Goal: Communication & Community: Ask a question

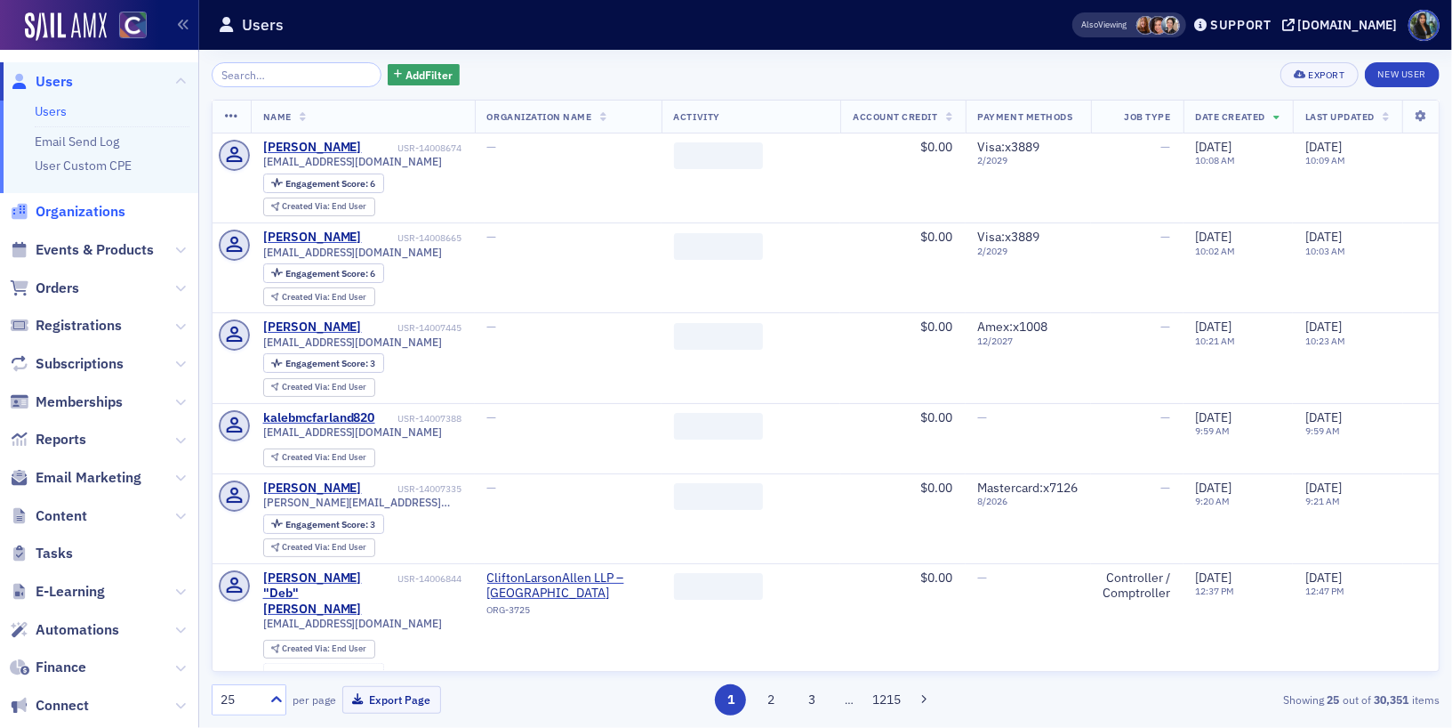
click at [91, 210] on span "Organizations" at bounding box center [81, 212] width 90 height 20
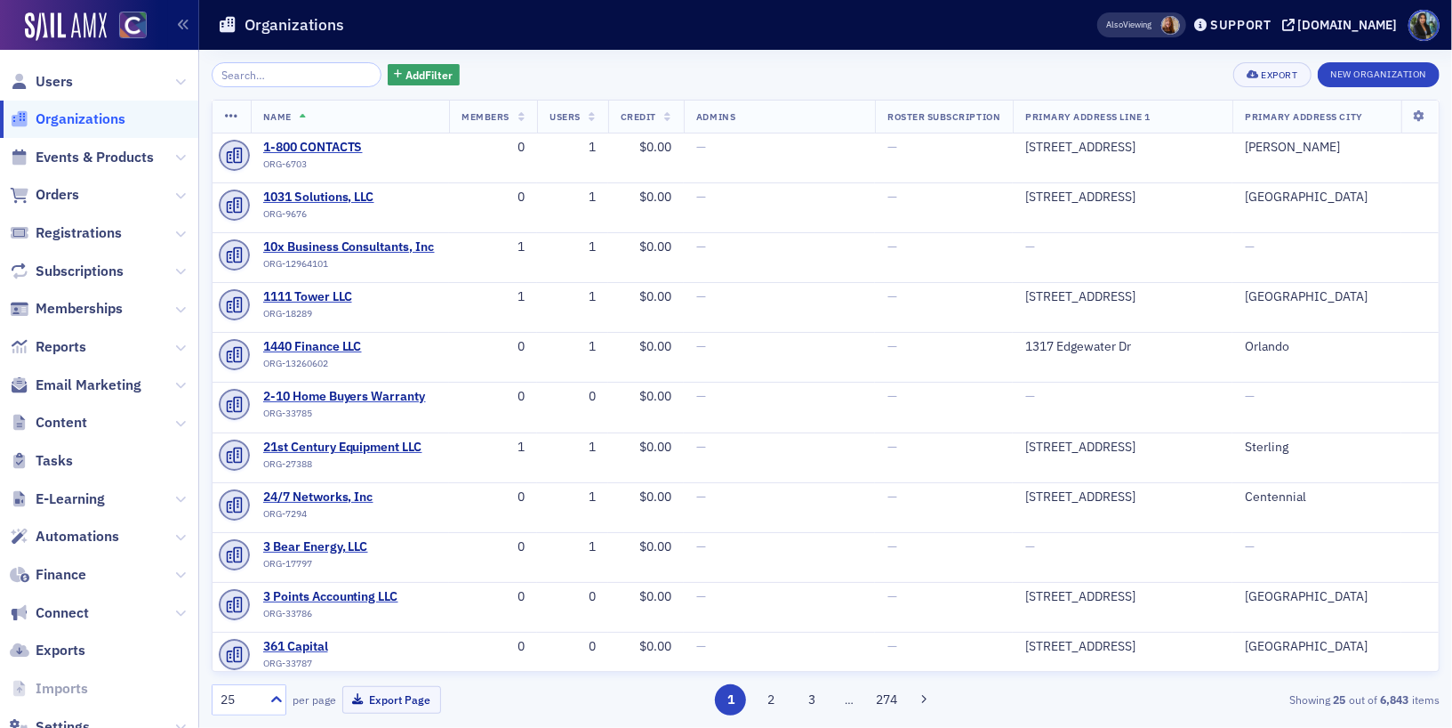
click at [236, 82] on input "search" at bounding box center [297, 74] width 170 height 25
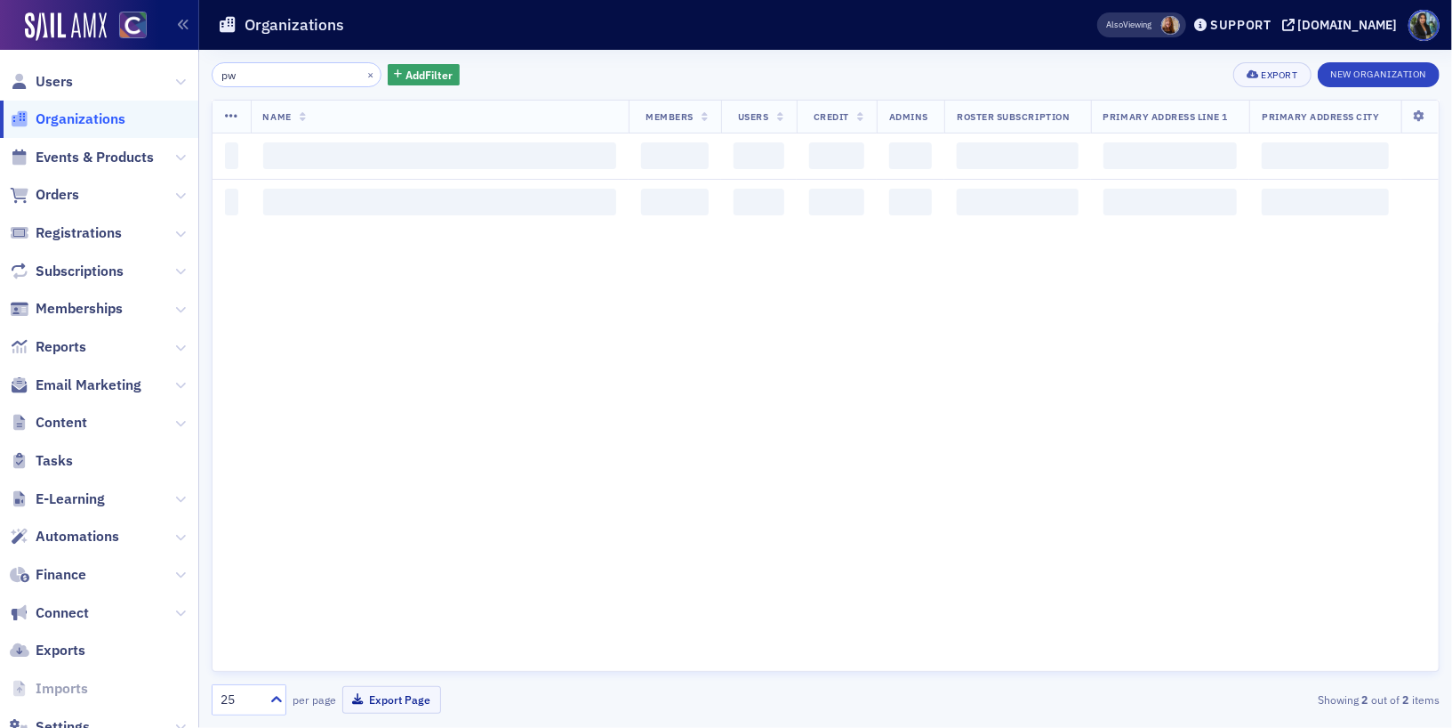
type input "p"
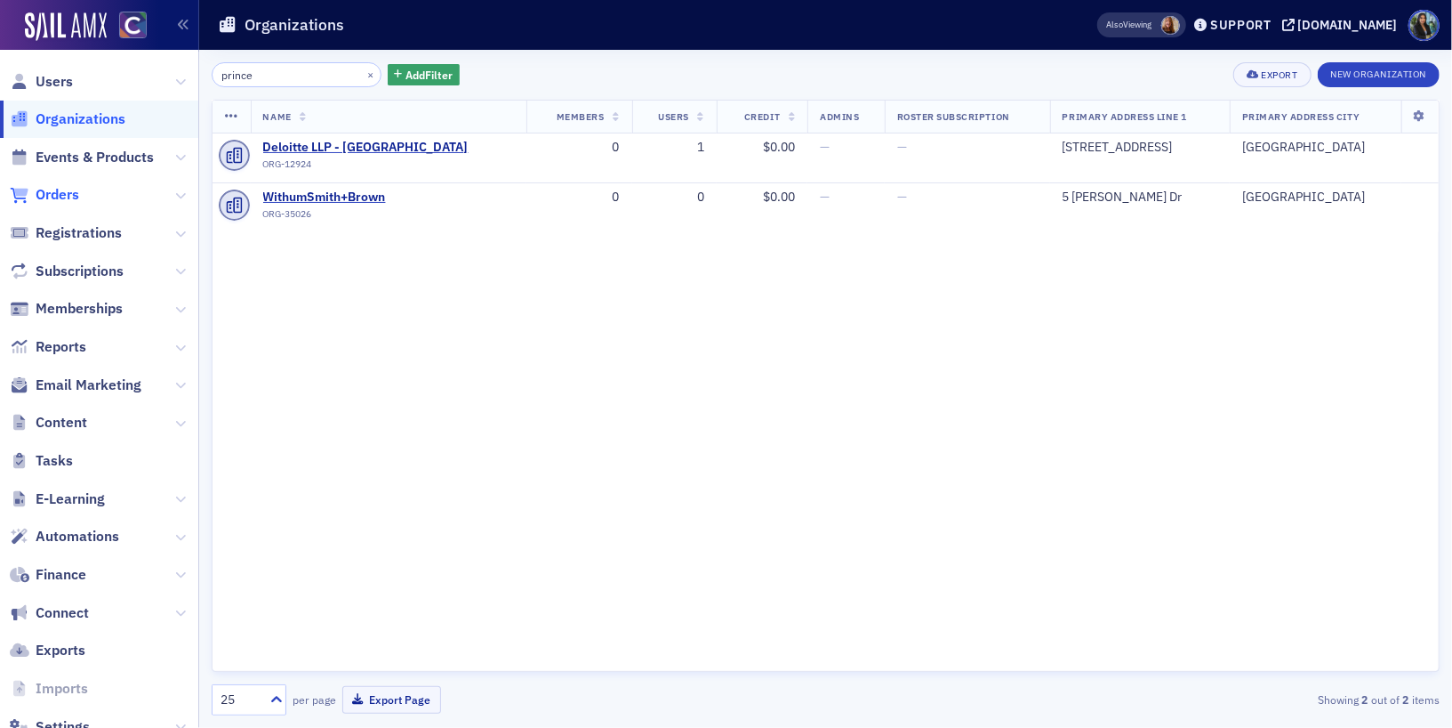
type input "prince"
click at [60, 196] on span "Orders" at bounding box center [58, 195] width 44 height 20
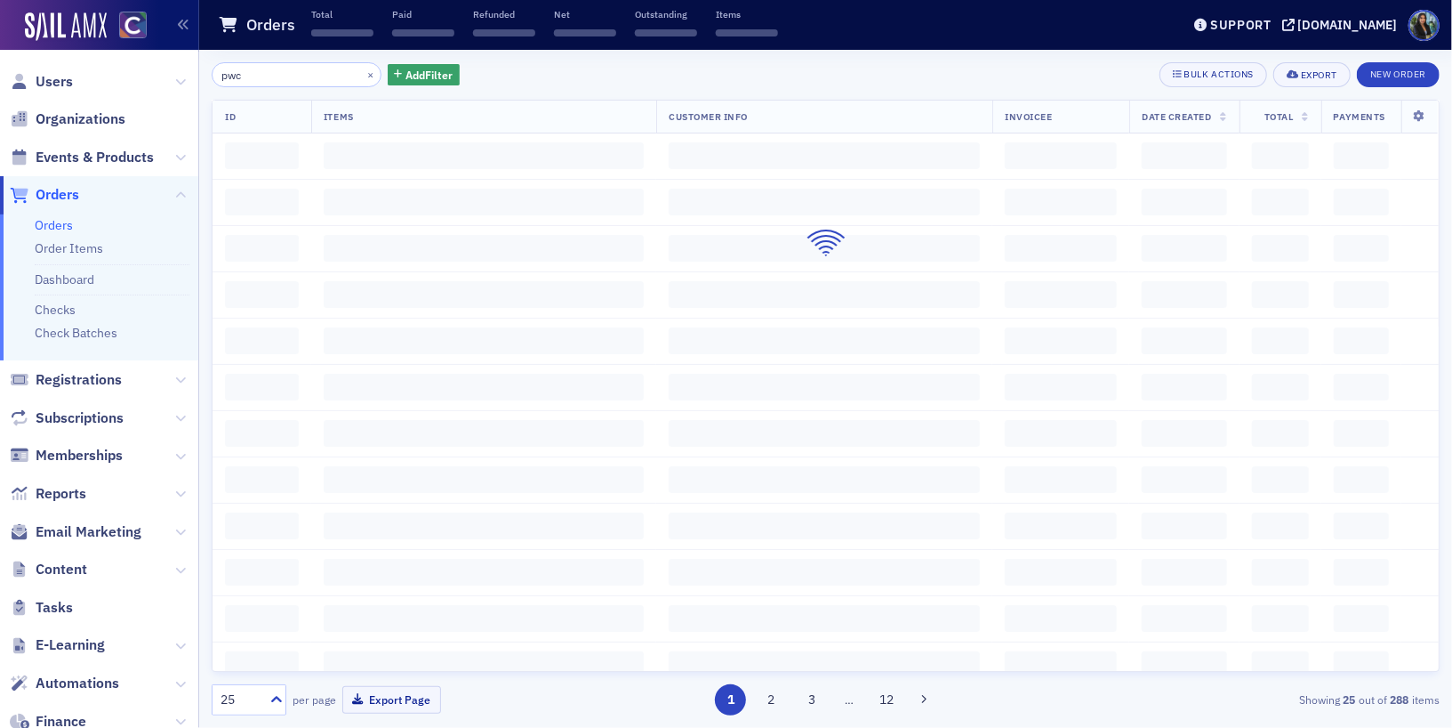
type input "pwc"
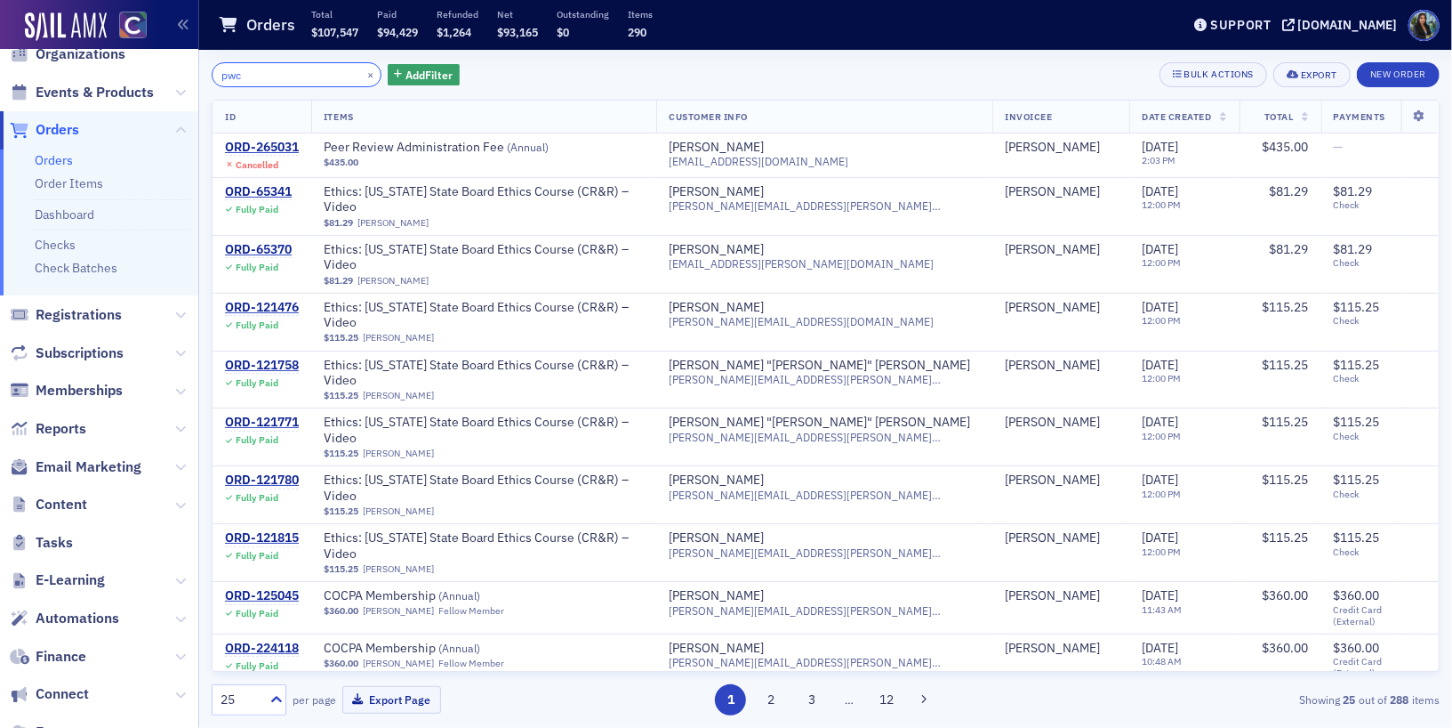
scroll to position [76, 0]
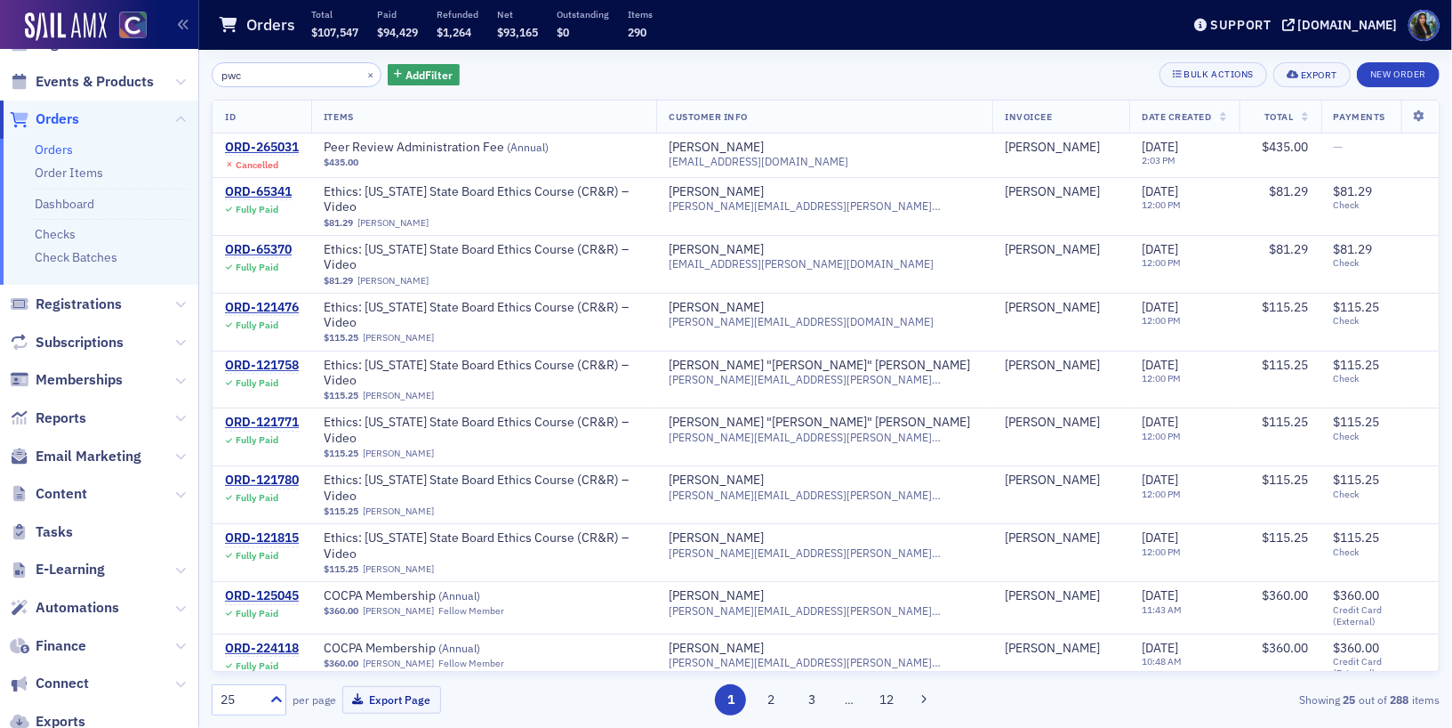
click at [90, 492] on span "Content" at bounding box center [99, 494] width 198 height 38
click at [182, 491] on icon at bounding box center [180, 494] width 11 height 11
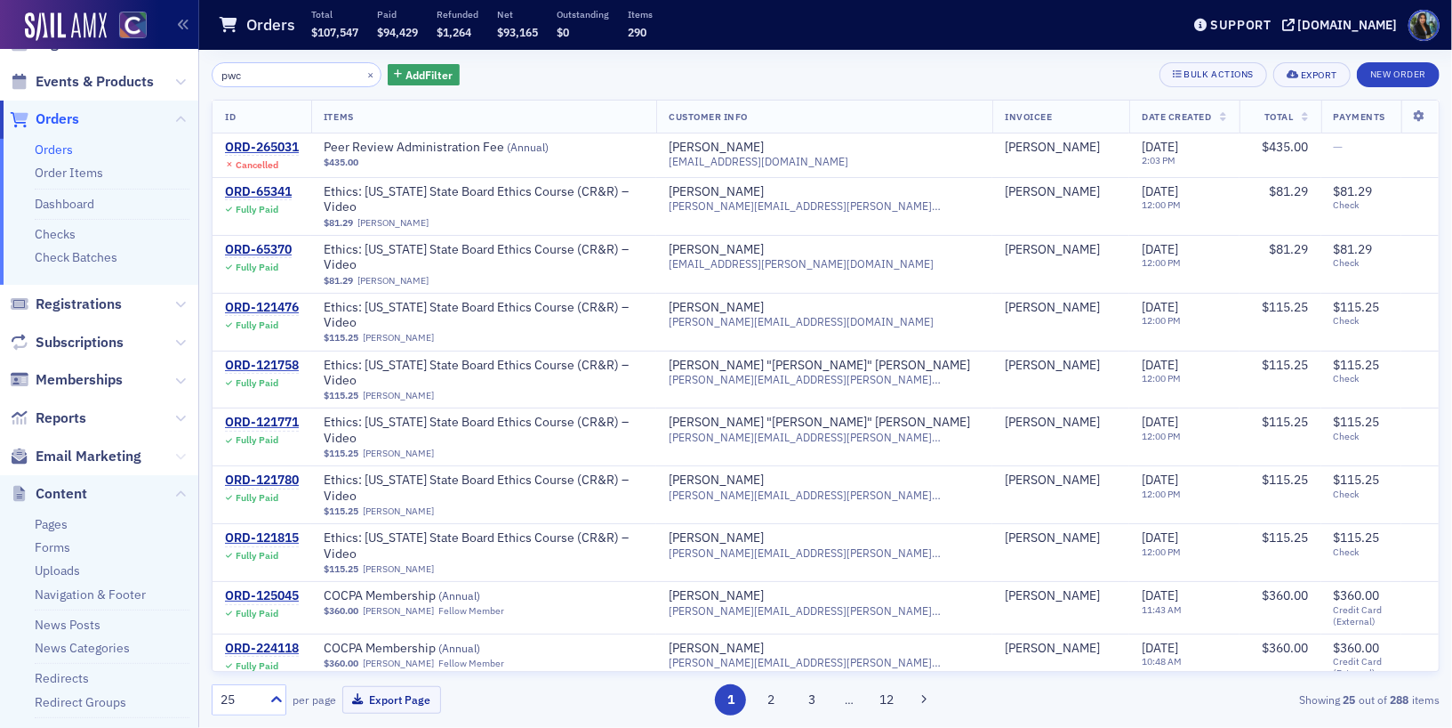
click at [180, 456] on icon at bounding box center [180, 456] width 11 height 11
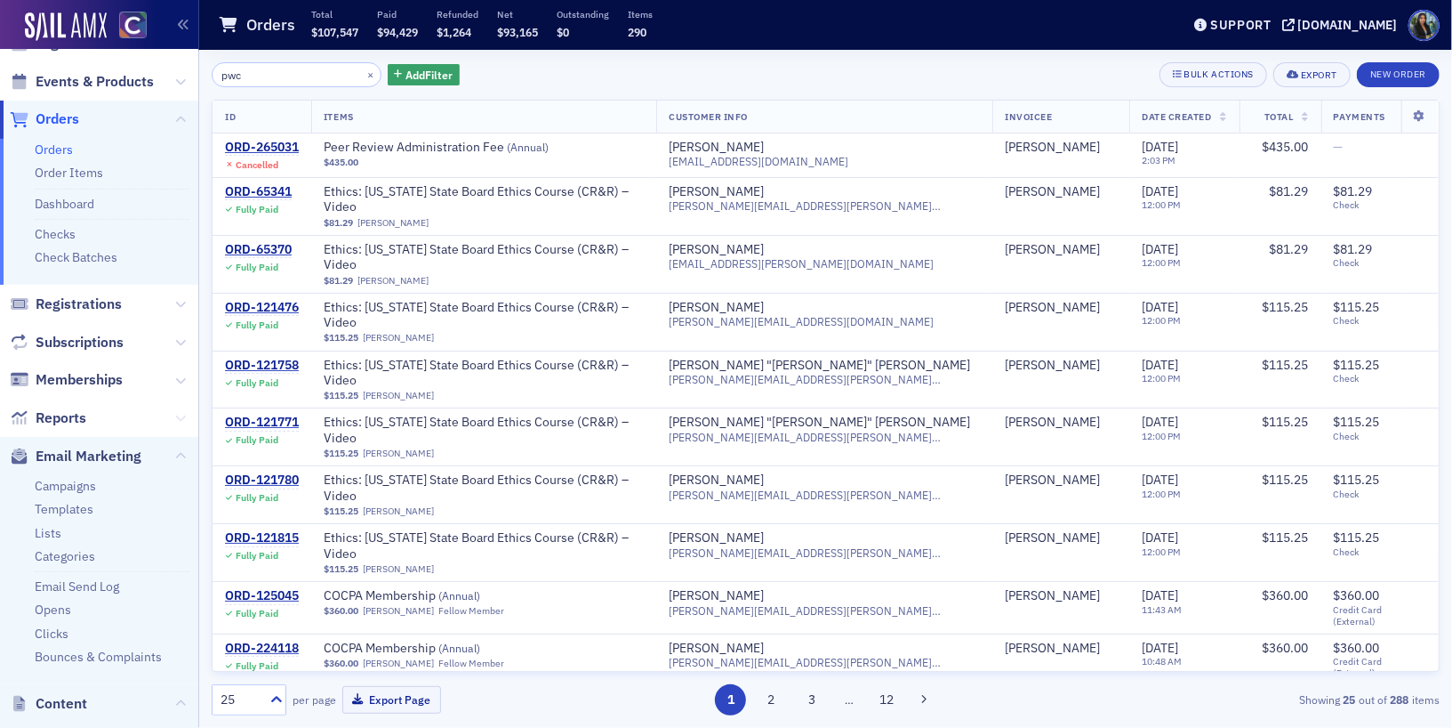
click at [185, 420] on icon at bounding box center [180, 418] width 11 height 11
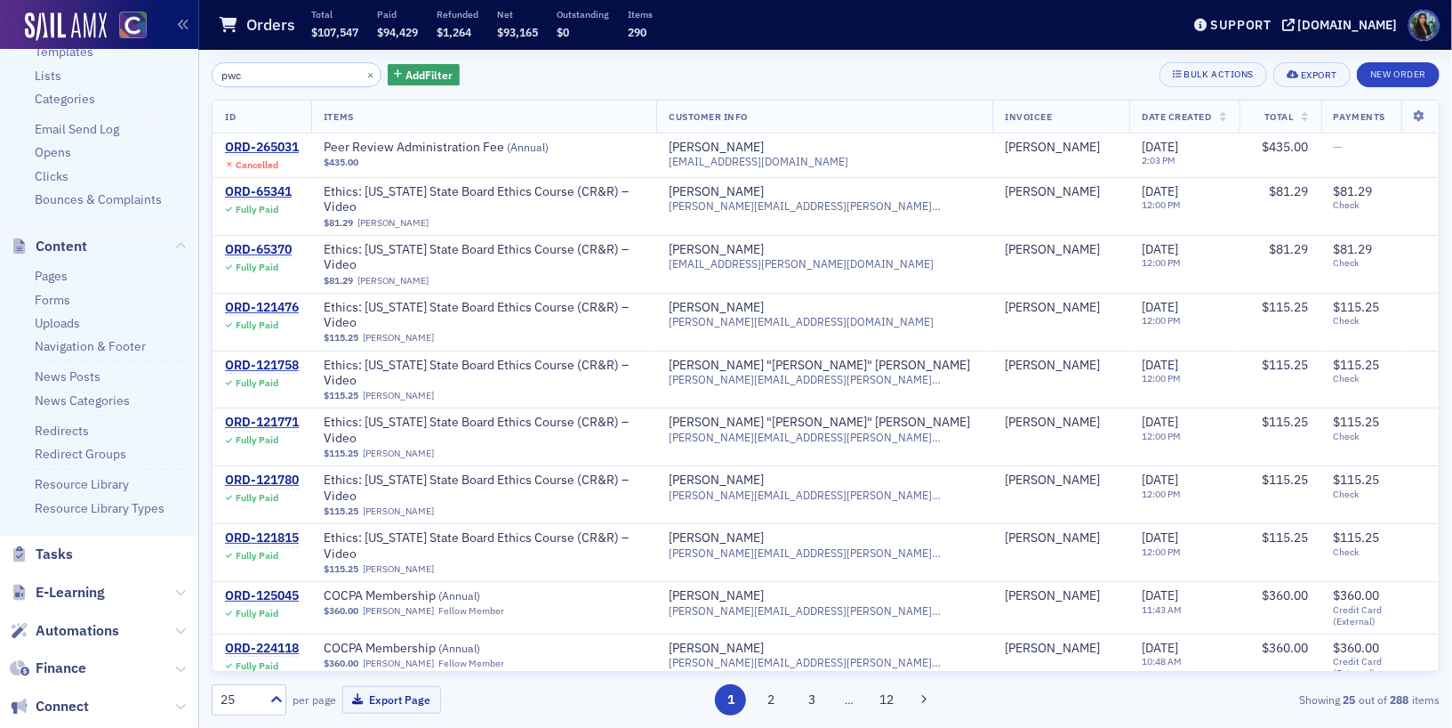
scroll to position [941, 0]
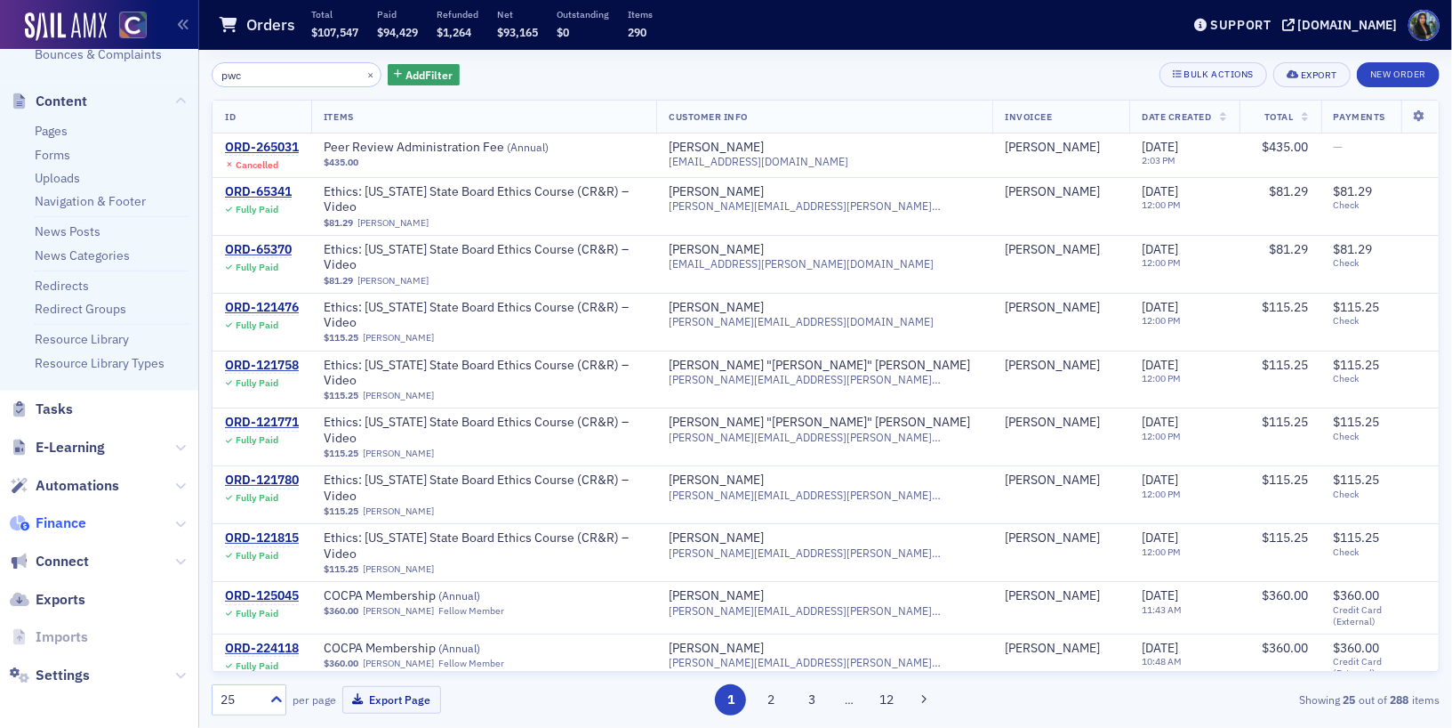
click at [84, 518] on span "Finance" at bounding box center [61, 523] width 51 height 20
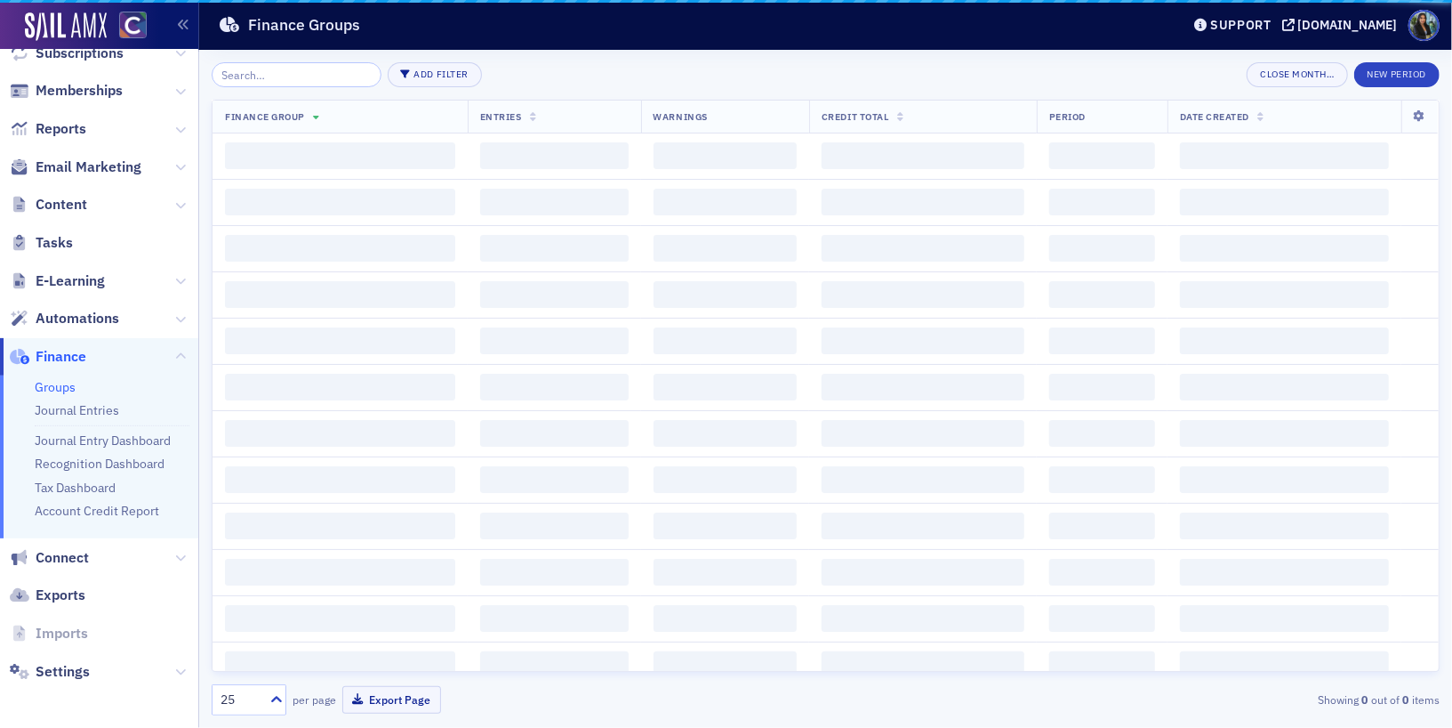
scroll to position [217, 0]
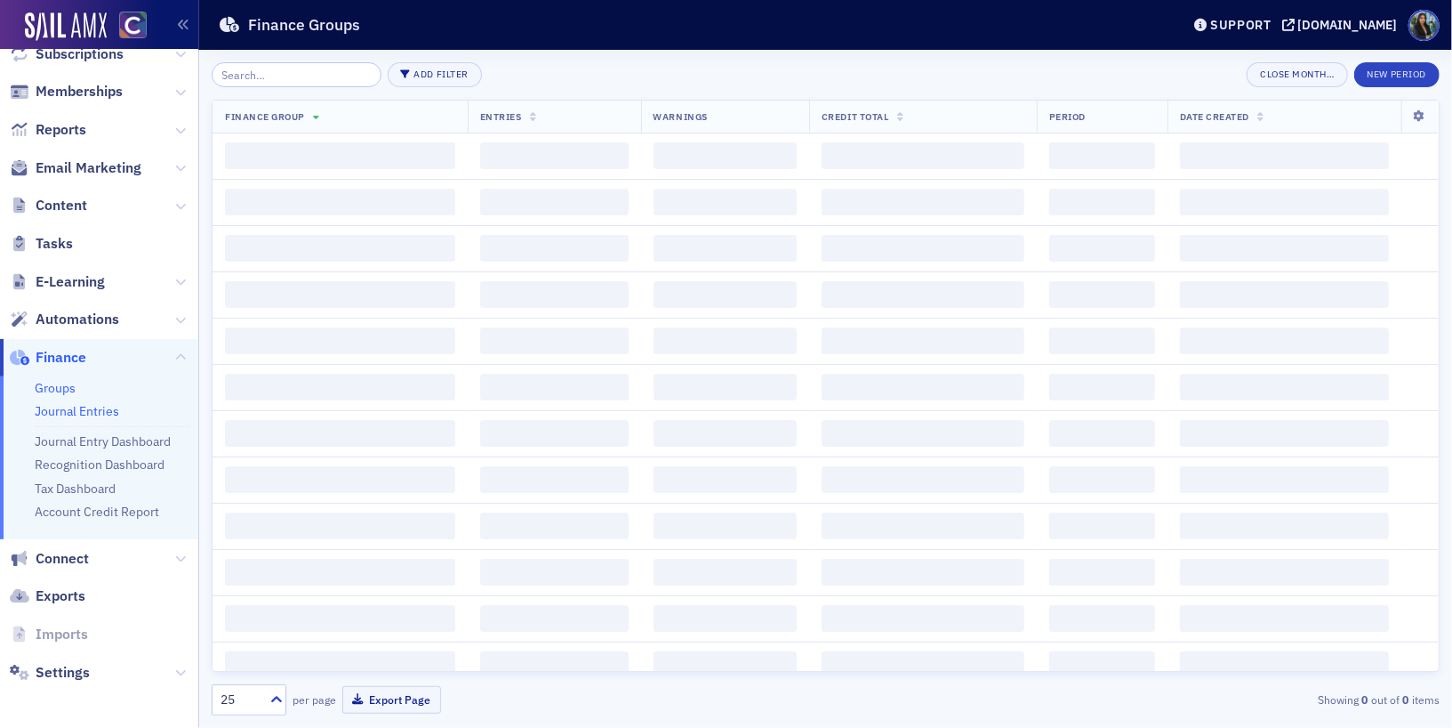
click at [65, 411] on link "Journal Entries" at bounding box center [77, 411] width 84 height 16
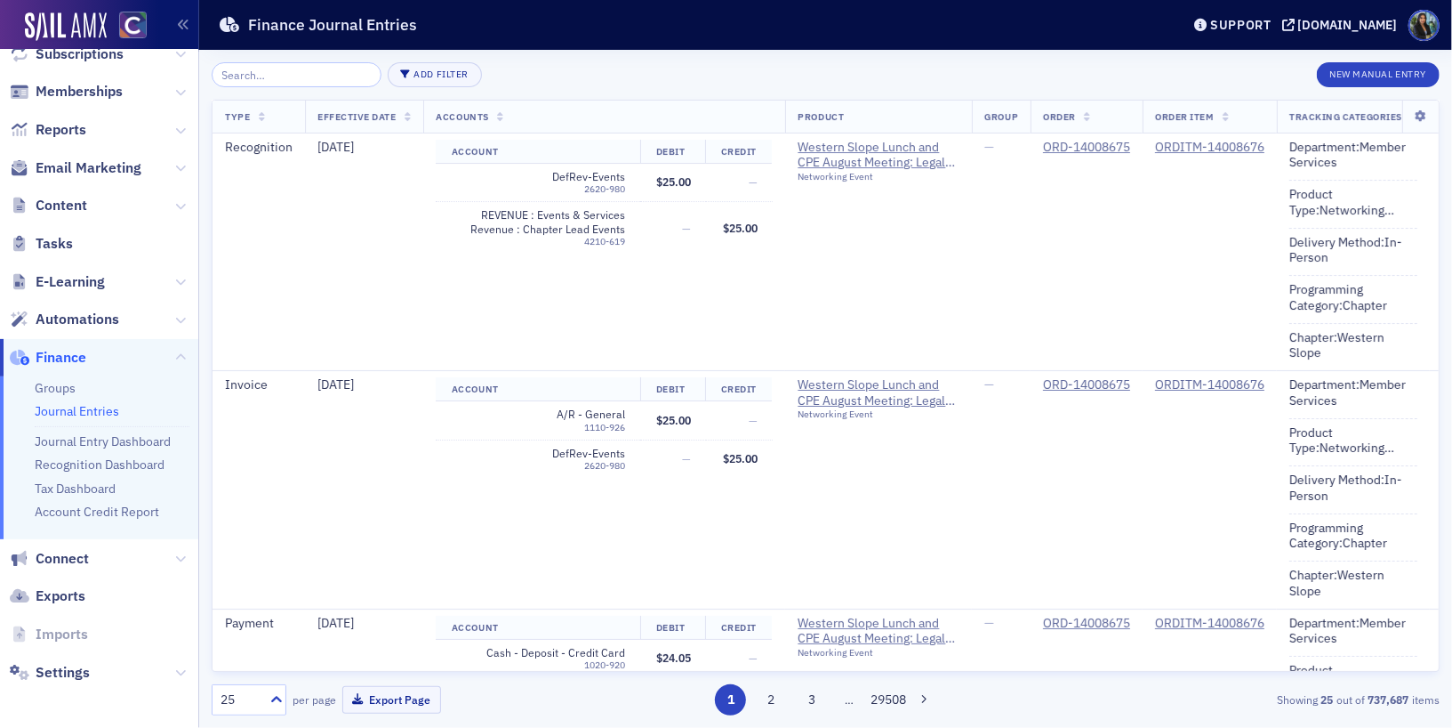
click at [55, 409] on link "Journal Entries" at bounding box center [77, 411] width 84 height 16
click at [48, 394] on link "Groups" at bounding box center [55, 388] width 41 height 16
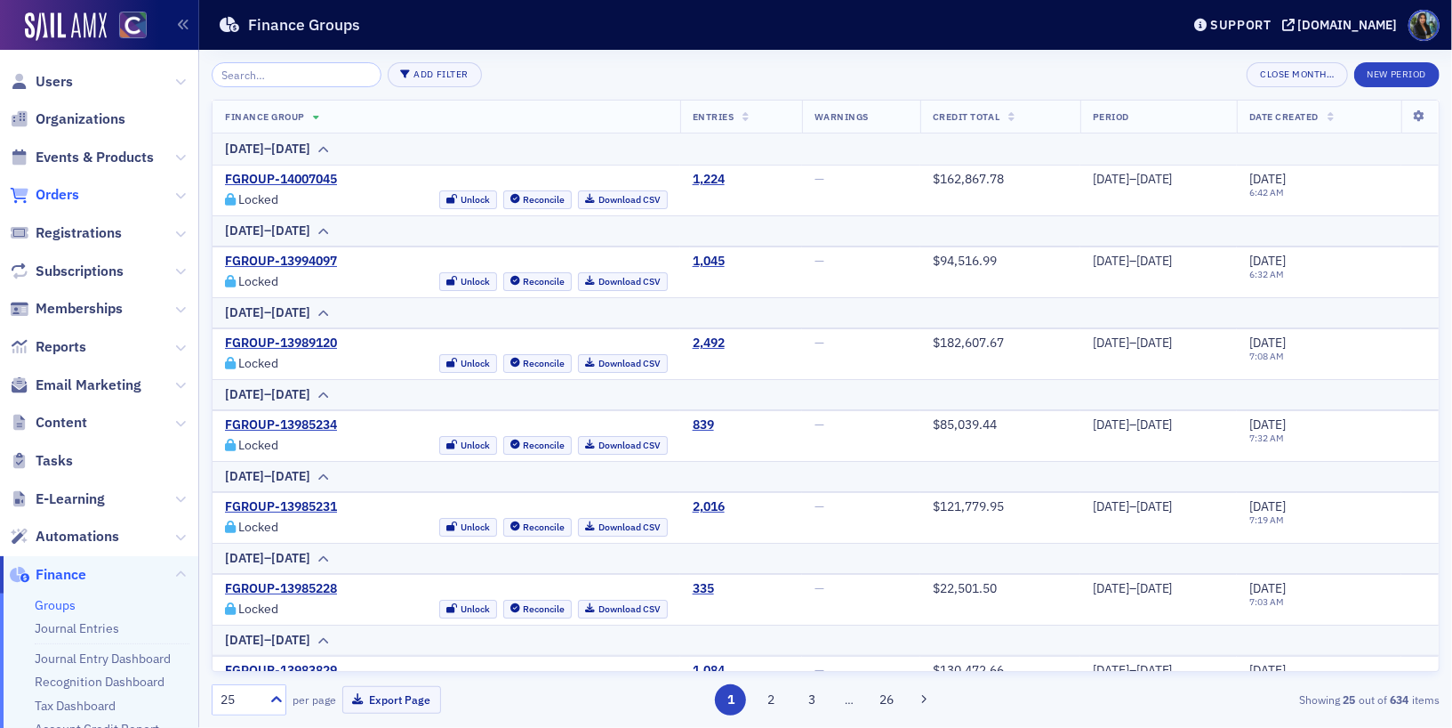
click at [43, 194] on span "Orders" at bounding box center [58, 195] width 44 height 20
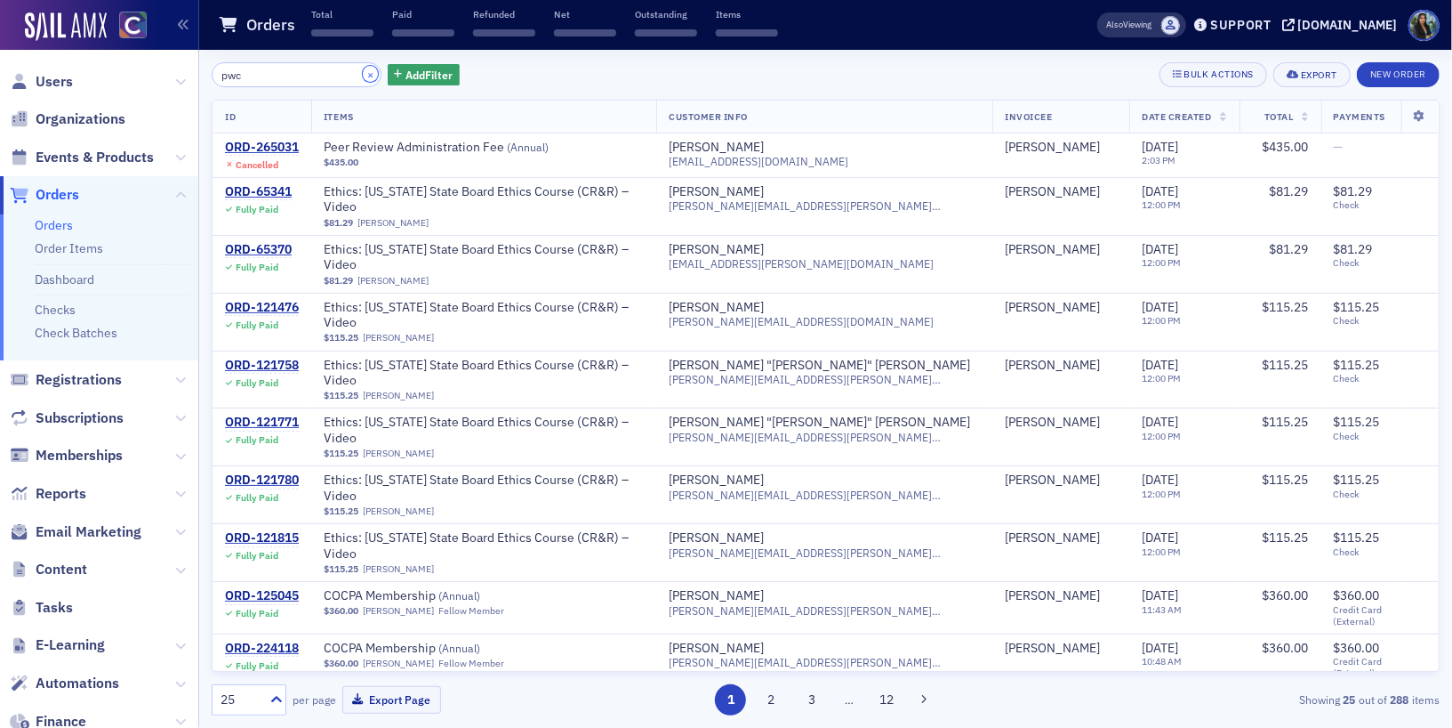
click at [363, 74] on button "×" at bounding box center [371, 74] width 16 height 16
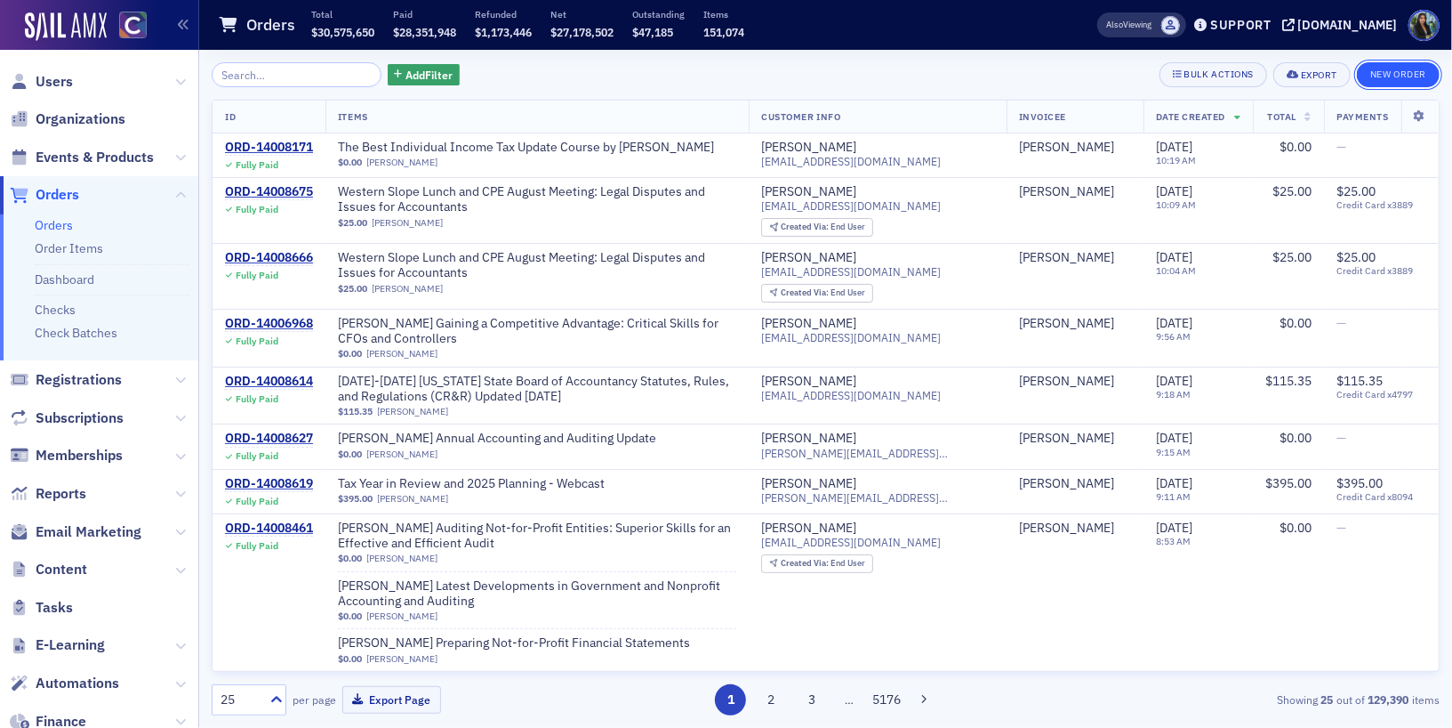
click at [1412, 74] on button "New Order" at bounding box center [1398, 74] width 83 height 25
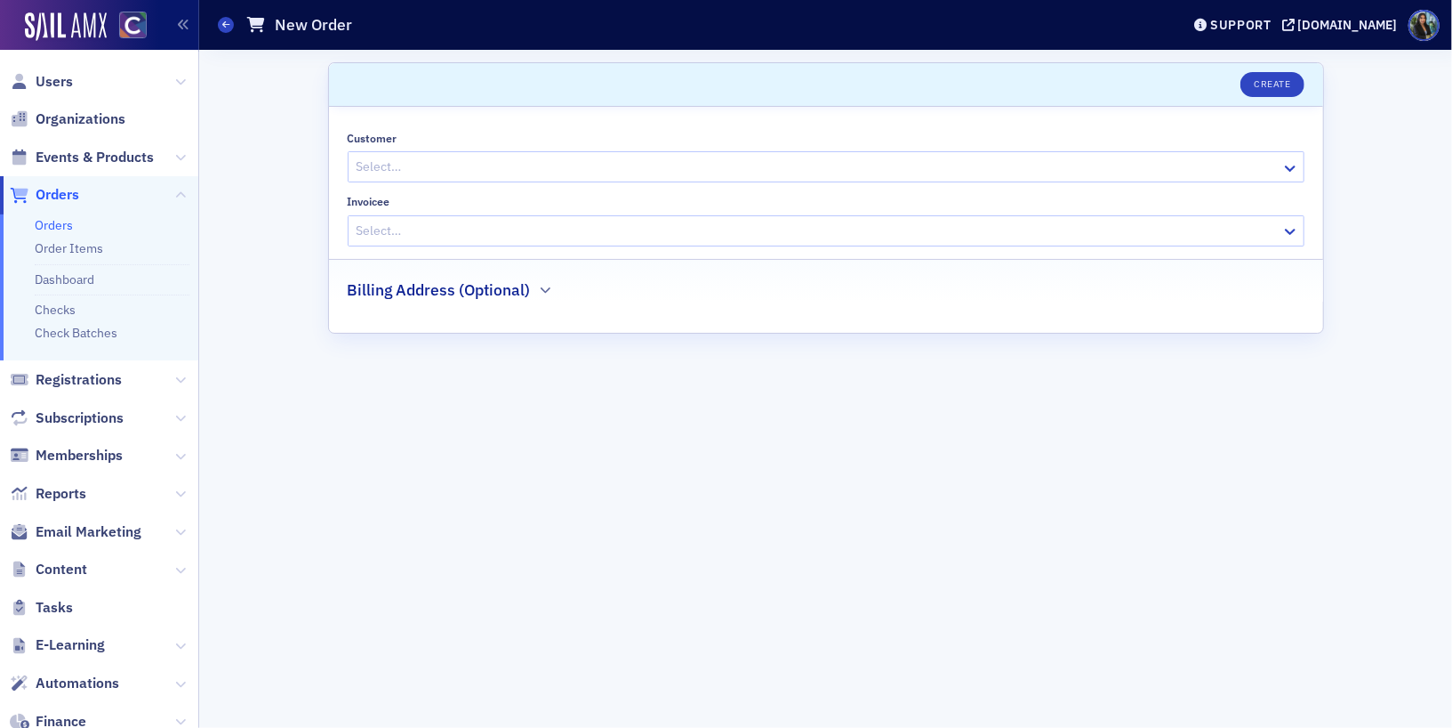
click at [733, 164] on div at bounding box center [817, 167] width 925 height 22
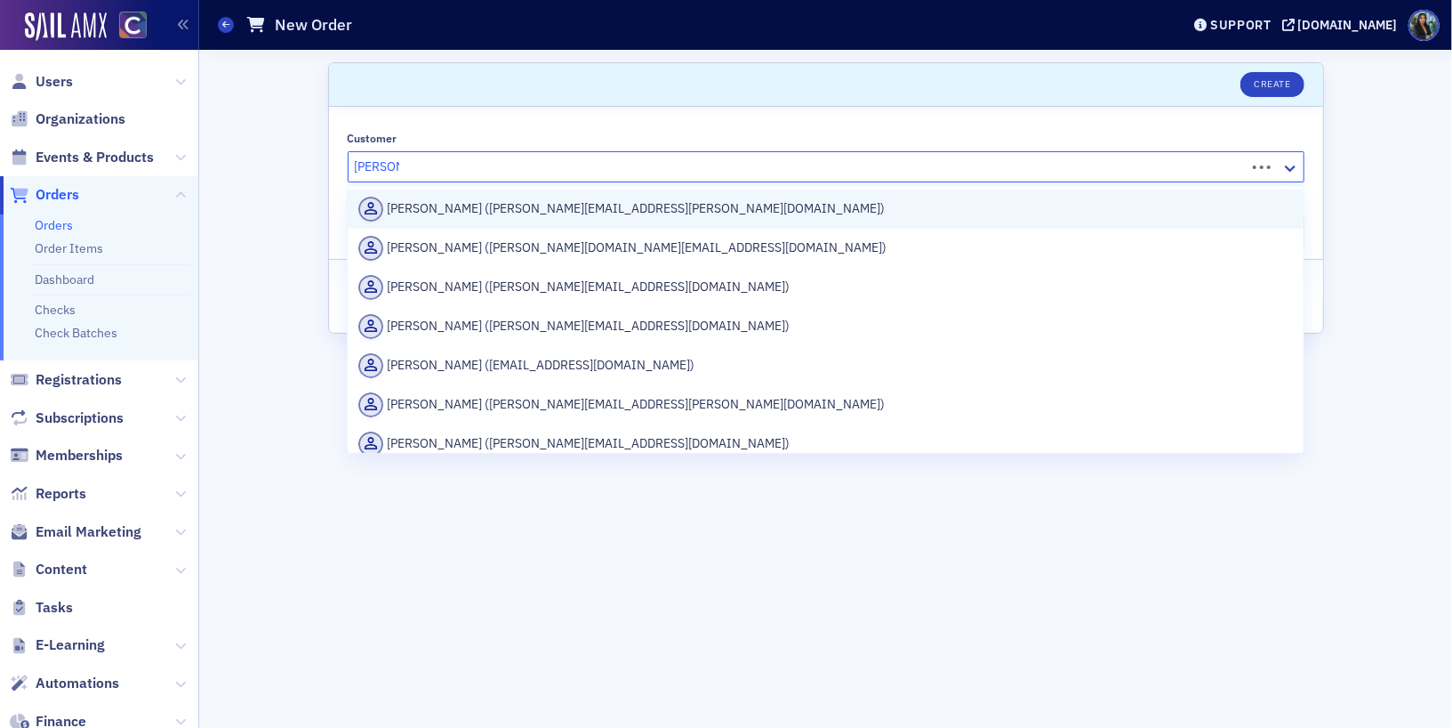
type input "[PERSON_NAME] as"
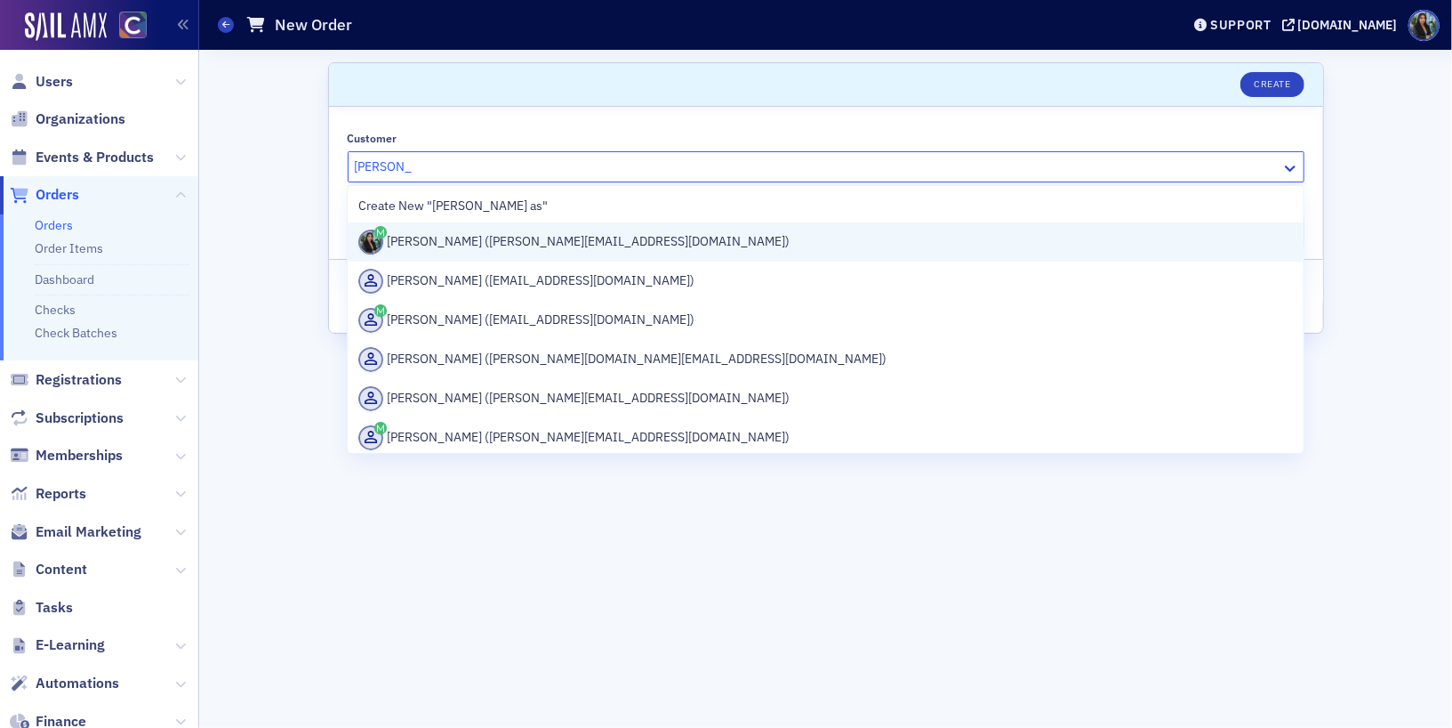
click at [564, 243] on div "[PERSON_NAME] ([PERSON_NAME][EMAIL_ADDRESS][DOMAIN_NAME])" at bounding box center [825, 241] width 935 height 25
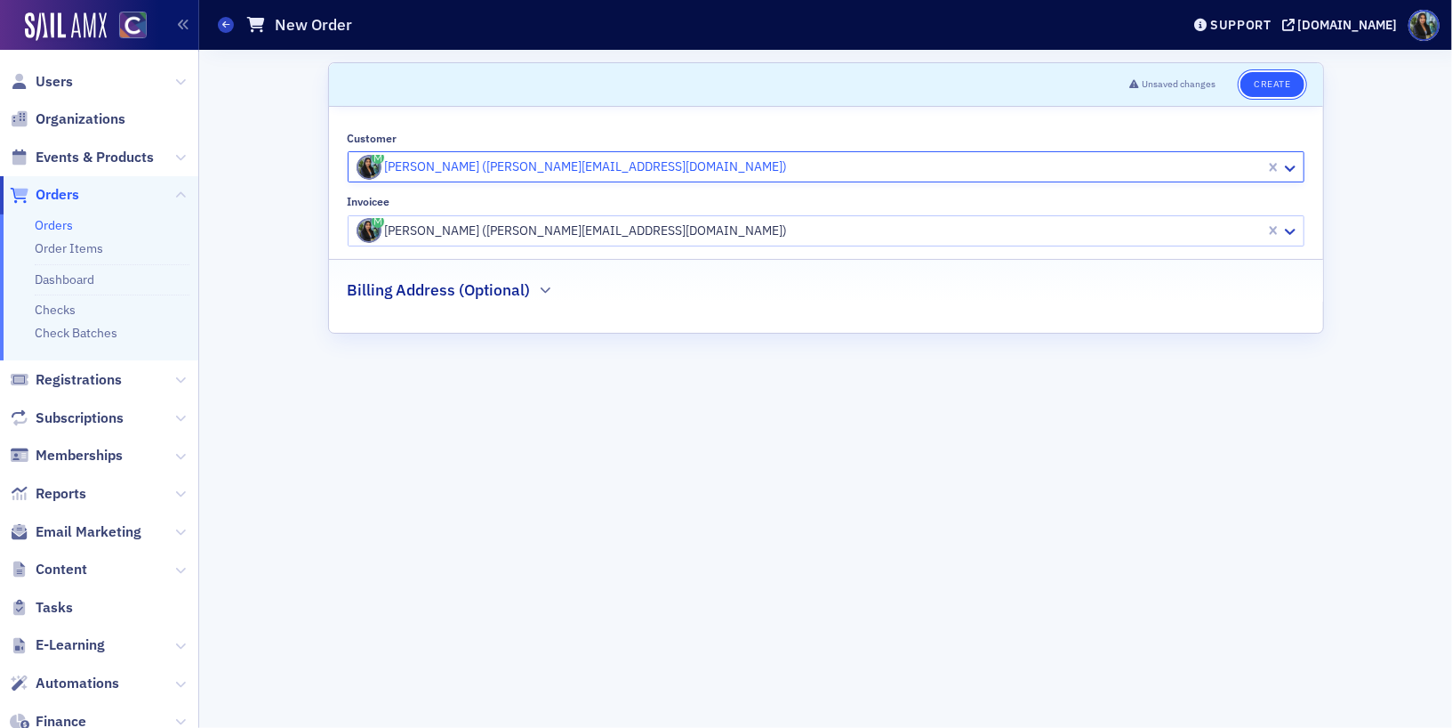
click at [1278, 79] on button "Create" at bounding box center [1272, 84] width 63 height 25
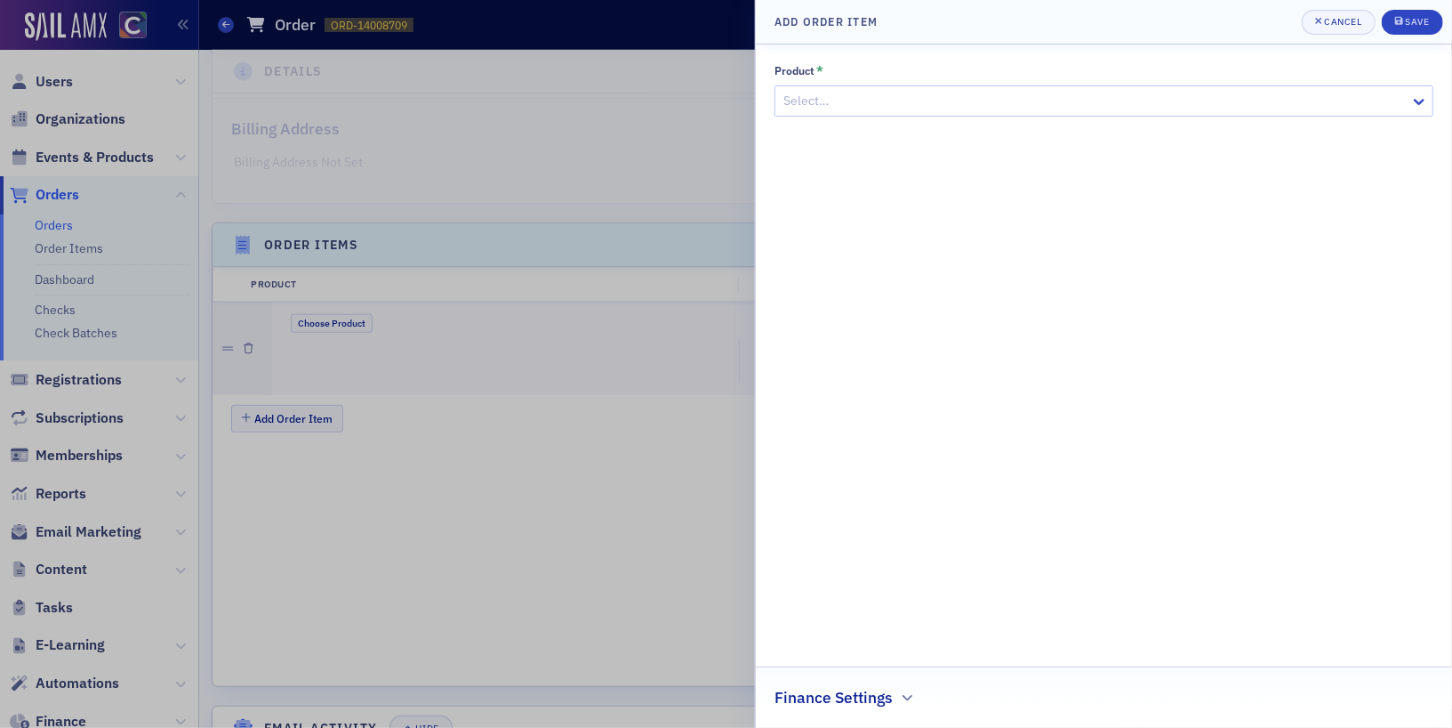
scroll to position [455, 0]
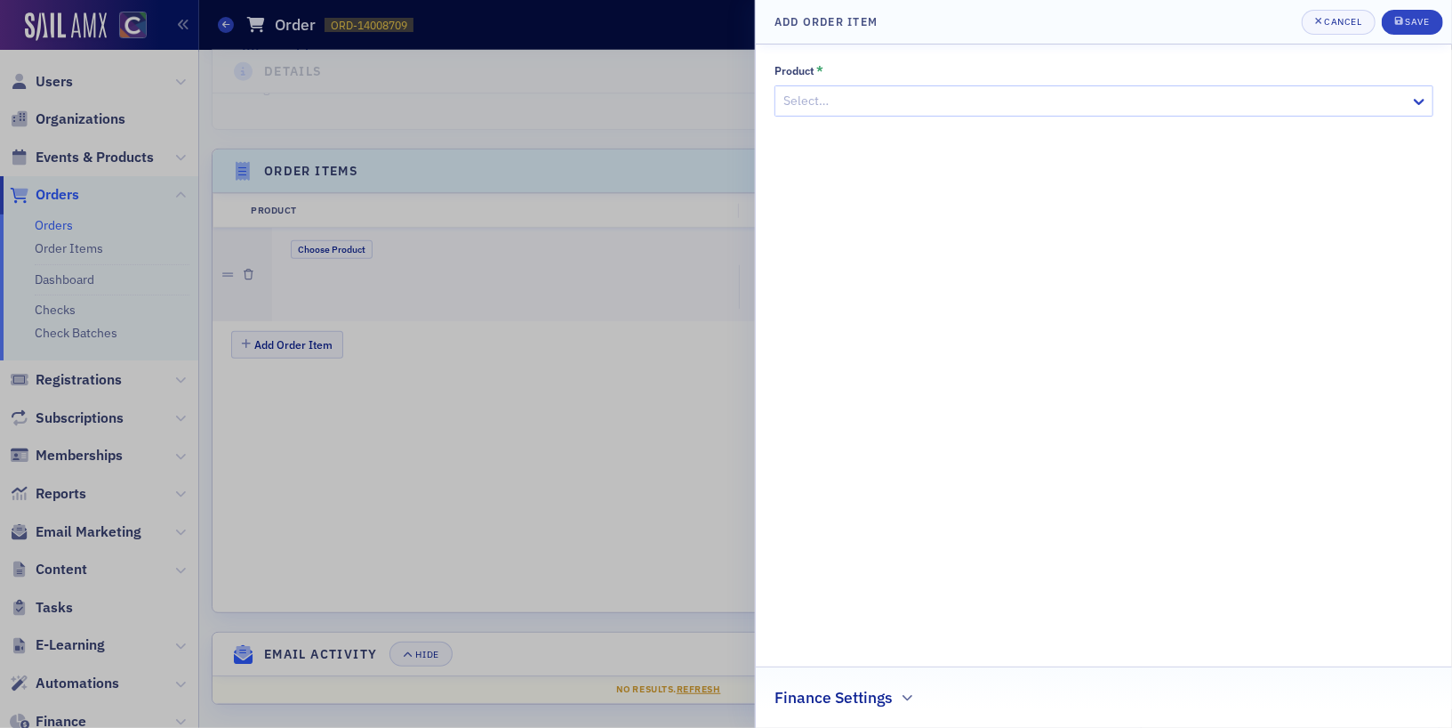
click at [1161, 98] on div at bounding box center [1095, 101] width 627 height 22
type input "p"
type input "mis"
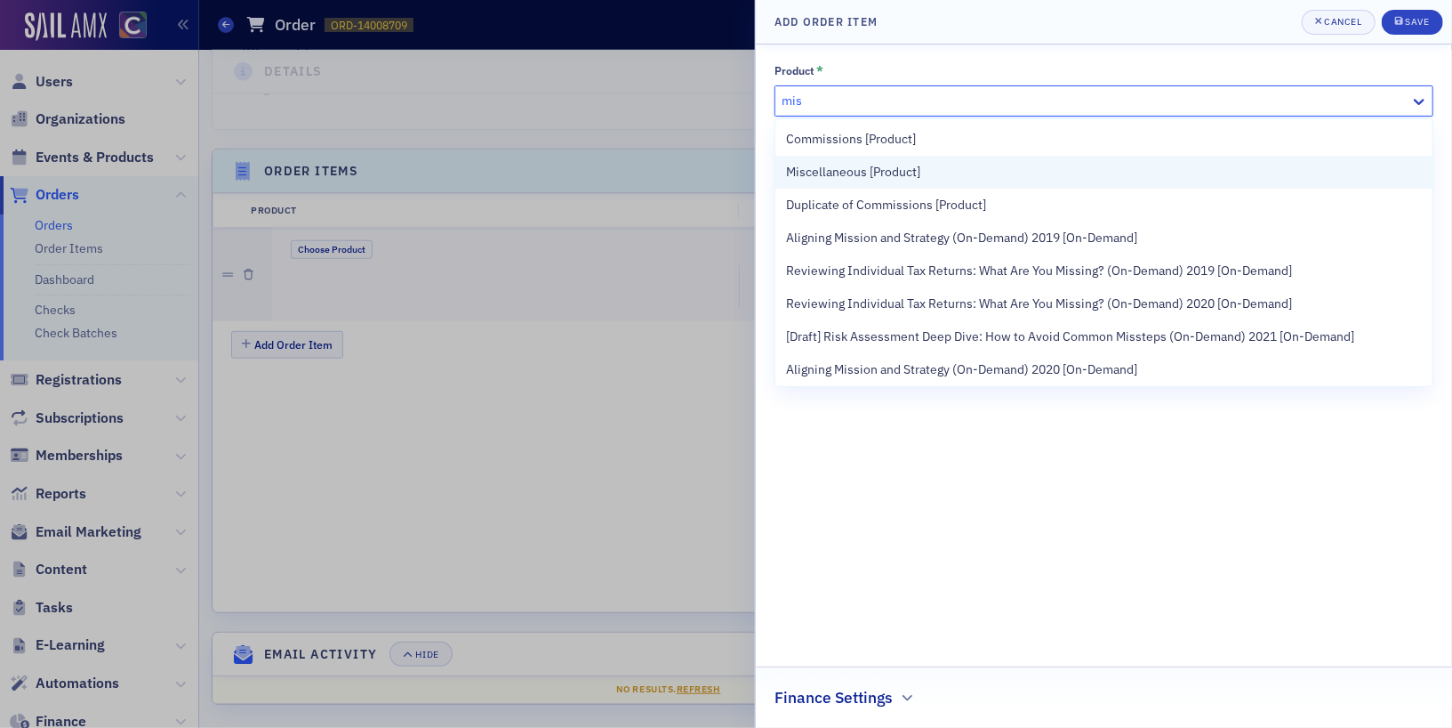
click at [858, 177] on span "Miscellaneous [Product]" at bounding box center [853, 172] width 134 height 19
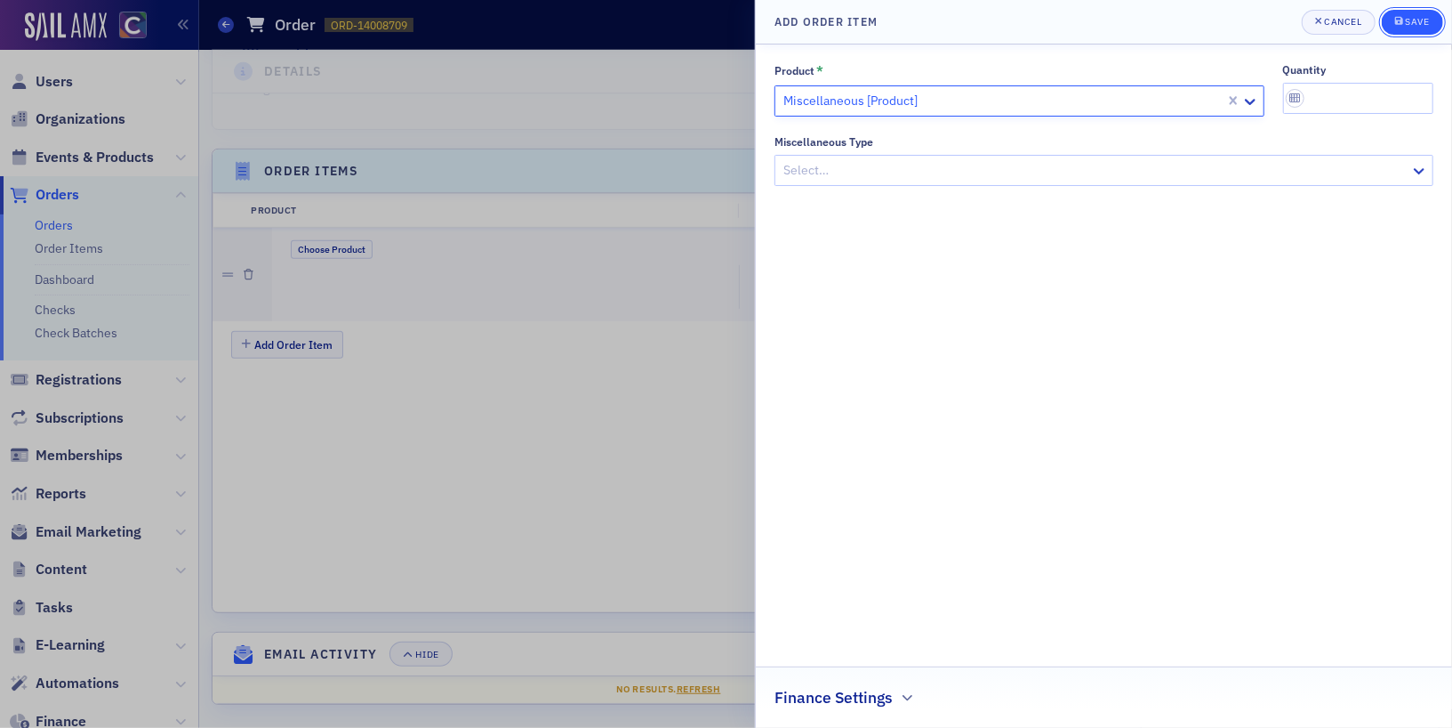
click at [1421, 21] on div "Save" at bounding box center [1417, 22] width 24 height 10
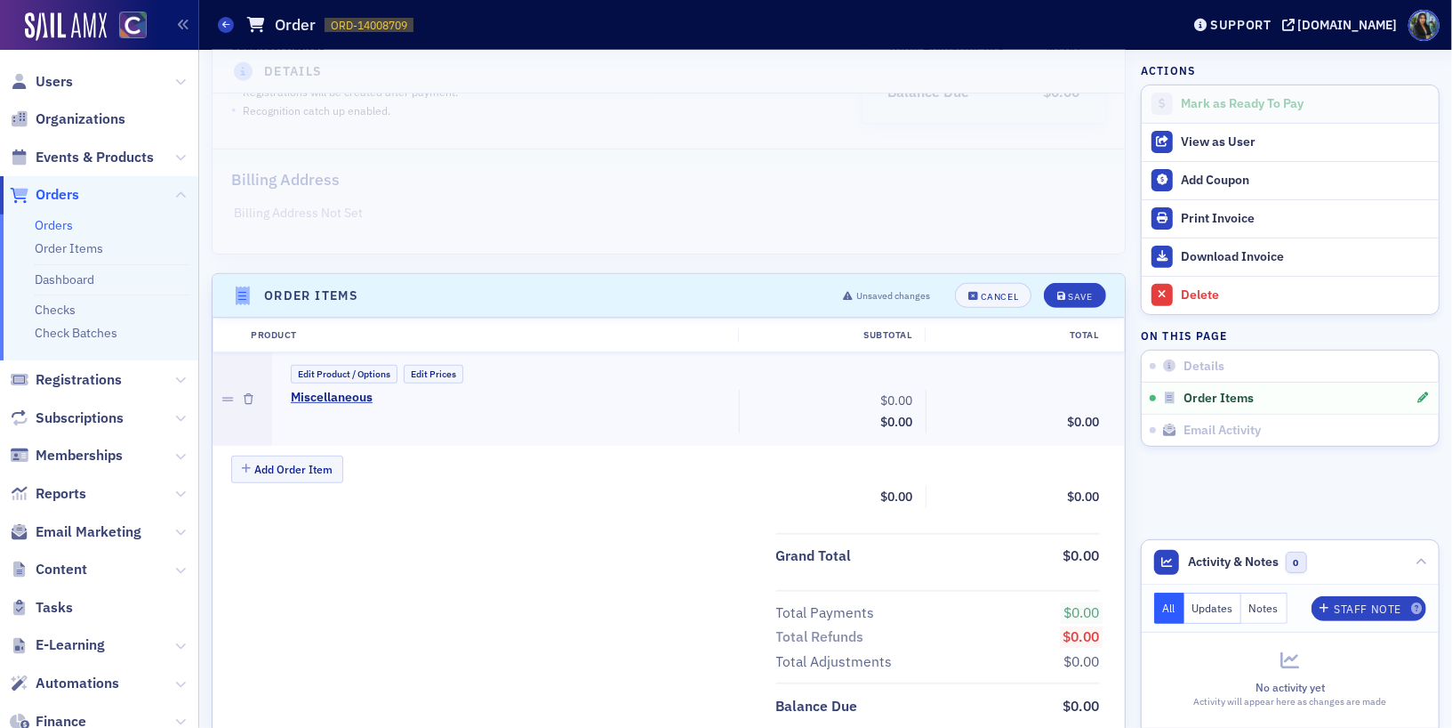
scroll to position [327, 0]
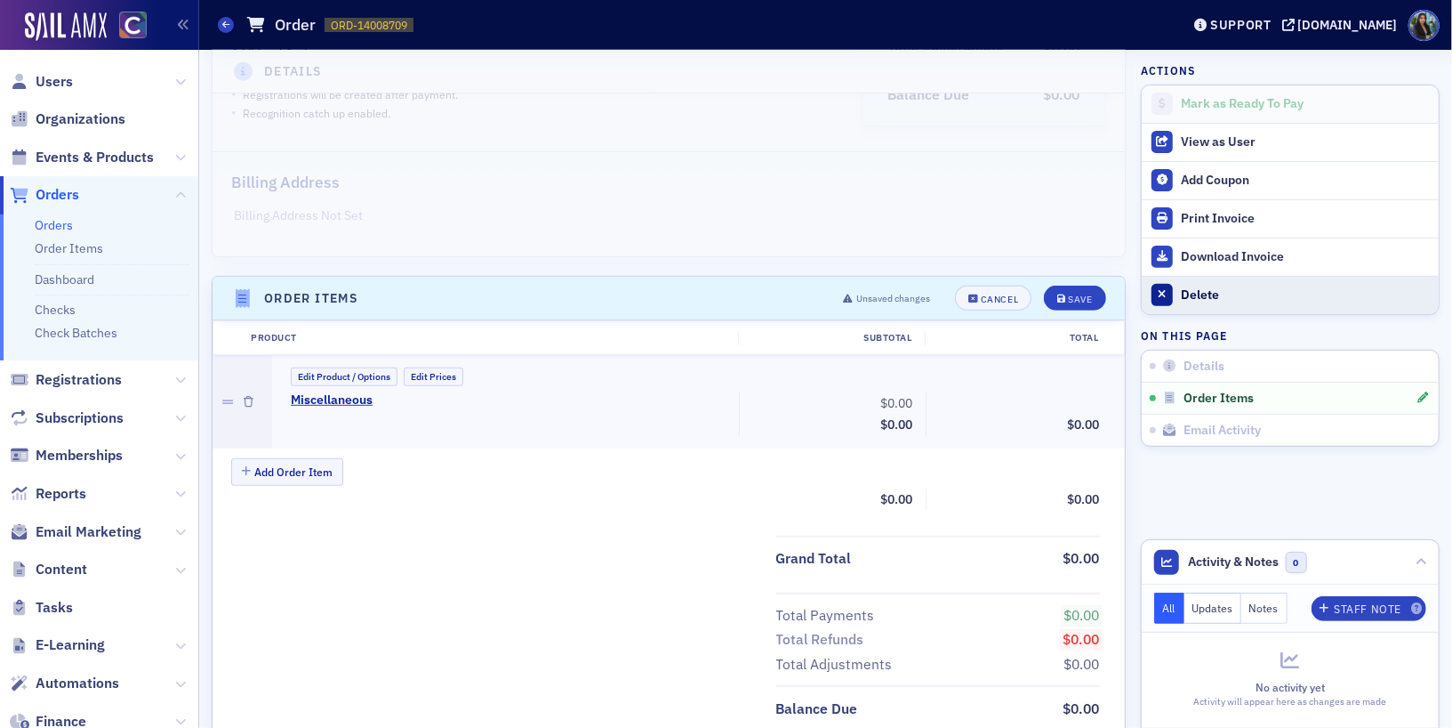
click at [1190, 289] on div "Delete" at bounding box center [1305, 295] width 249 height 16
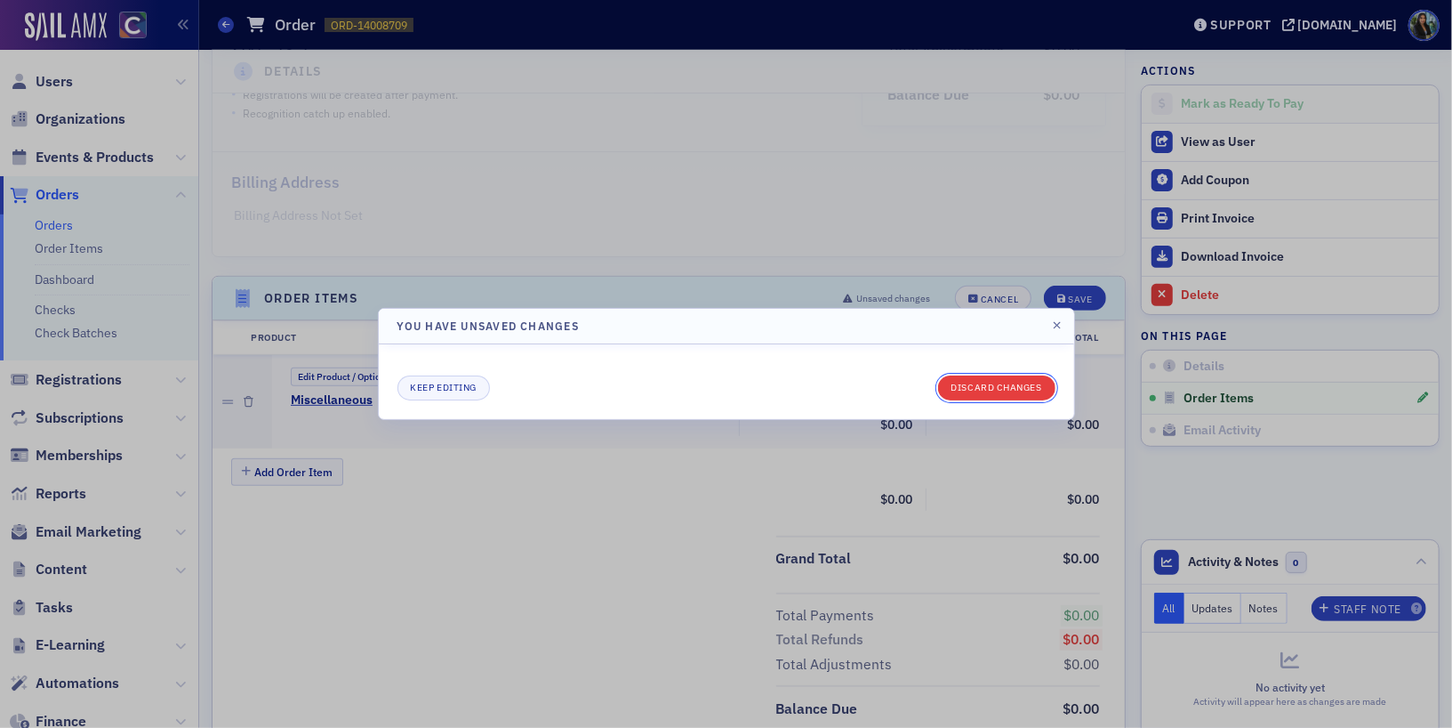
click at [998, 387] on button "Discard changes" at bounding box center [996, 387] width 117 height 25
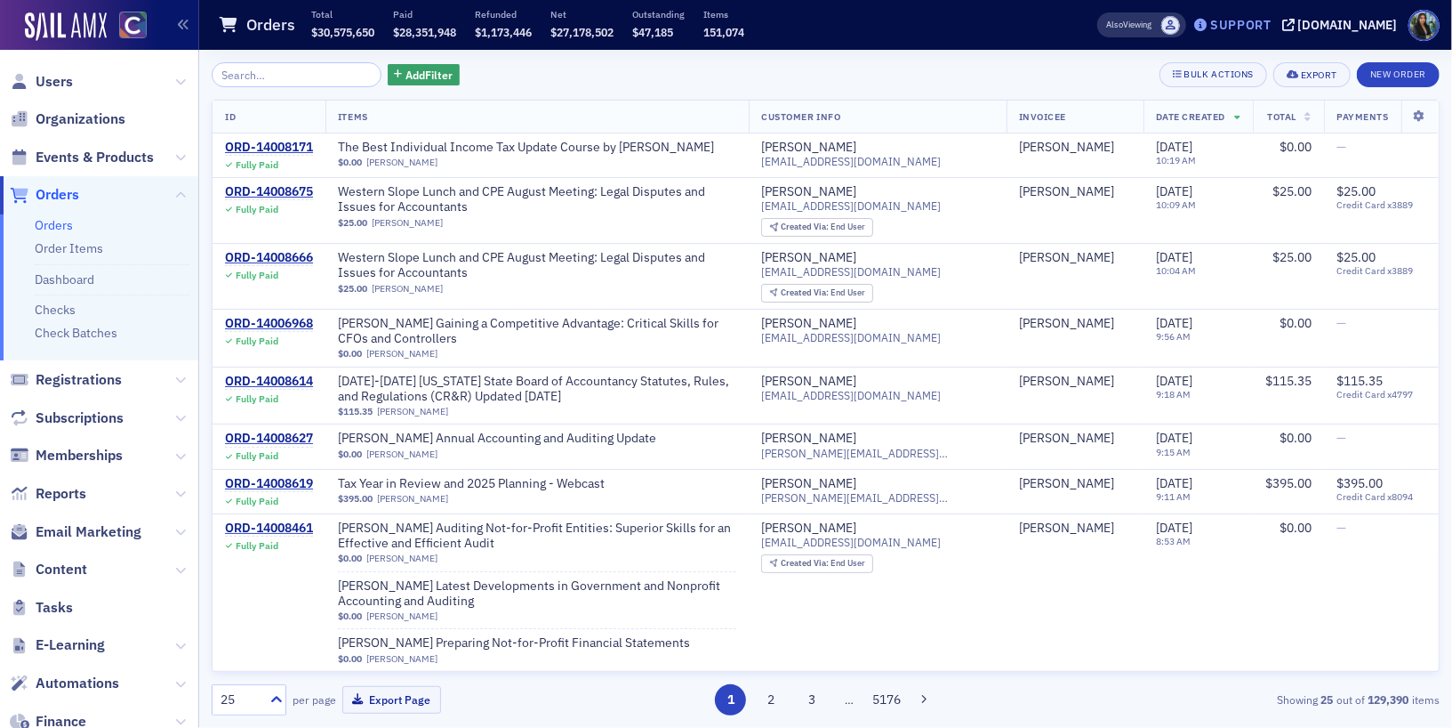
click at [1259, 28] on div "Support" at bounding box center [1241, 25] width 61 height 16
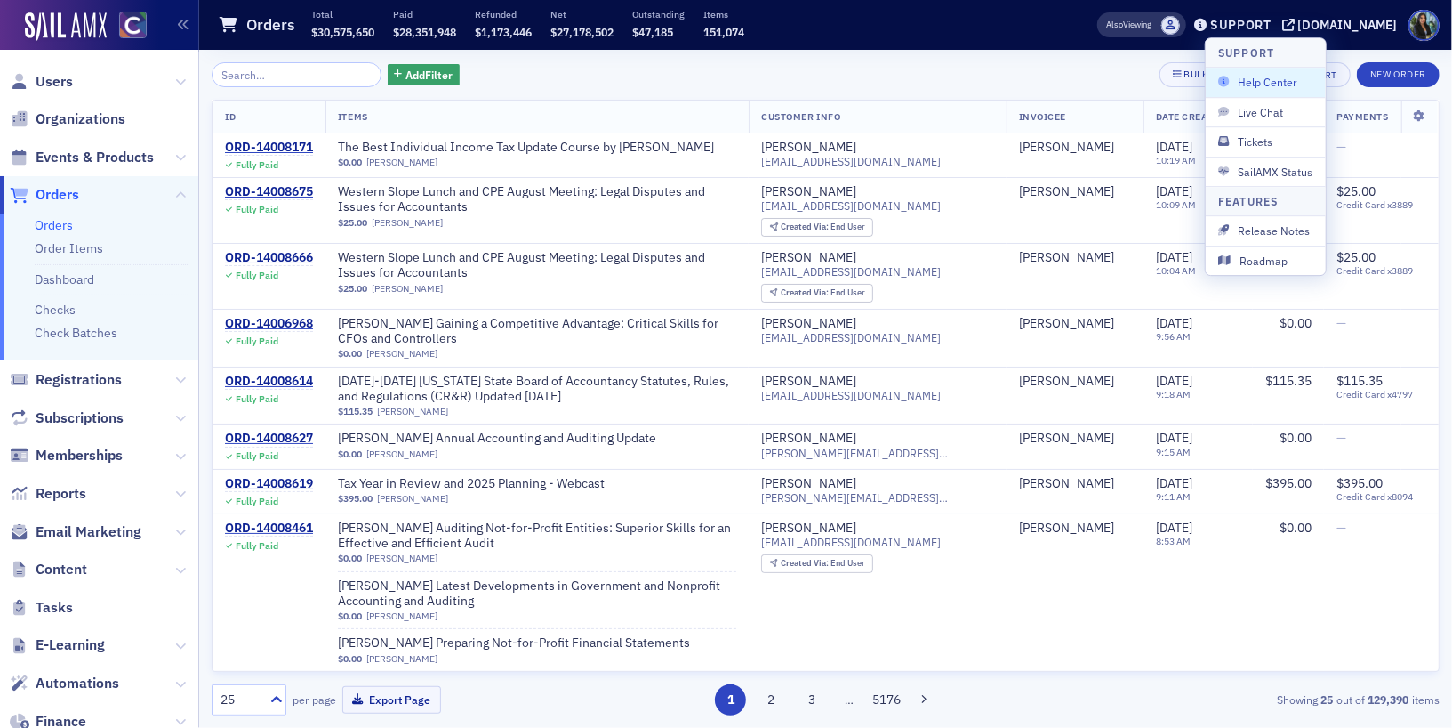
click at [1259, 87] on span "Help Center" at bounding box center [1266, 83] width 95 height 16
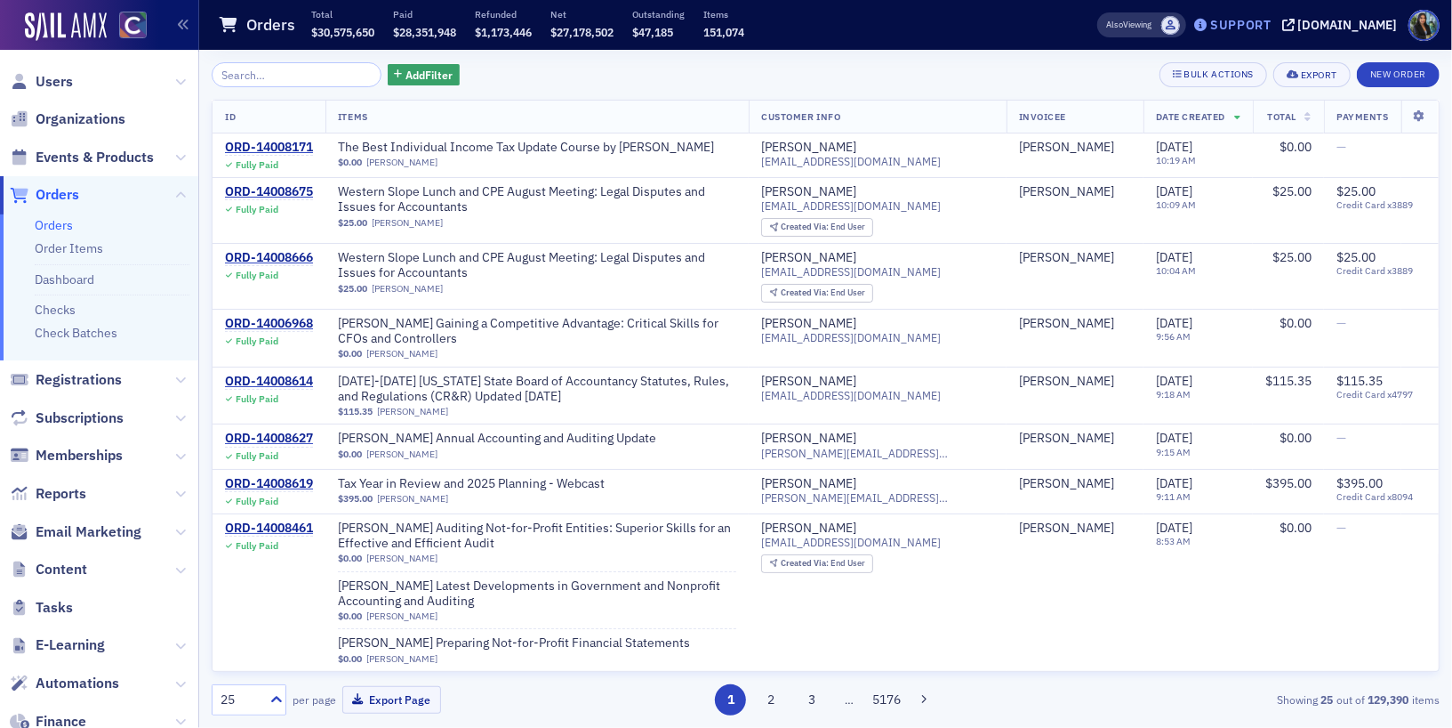
click at [1256, 20] on div "Support" at bounding box center [1241, 25] width 61 height 16
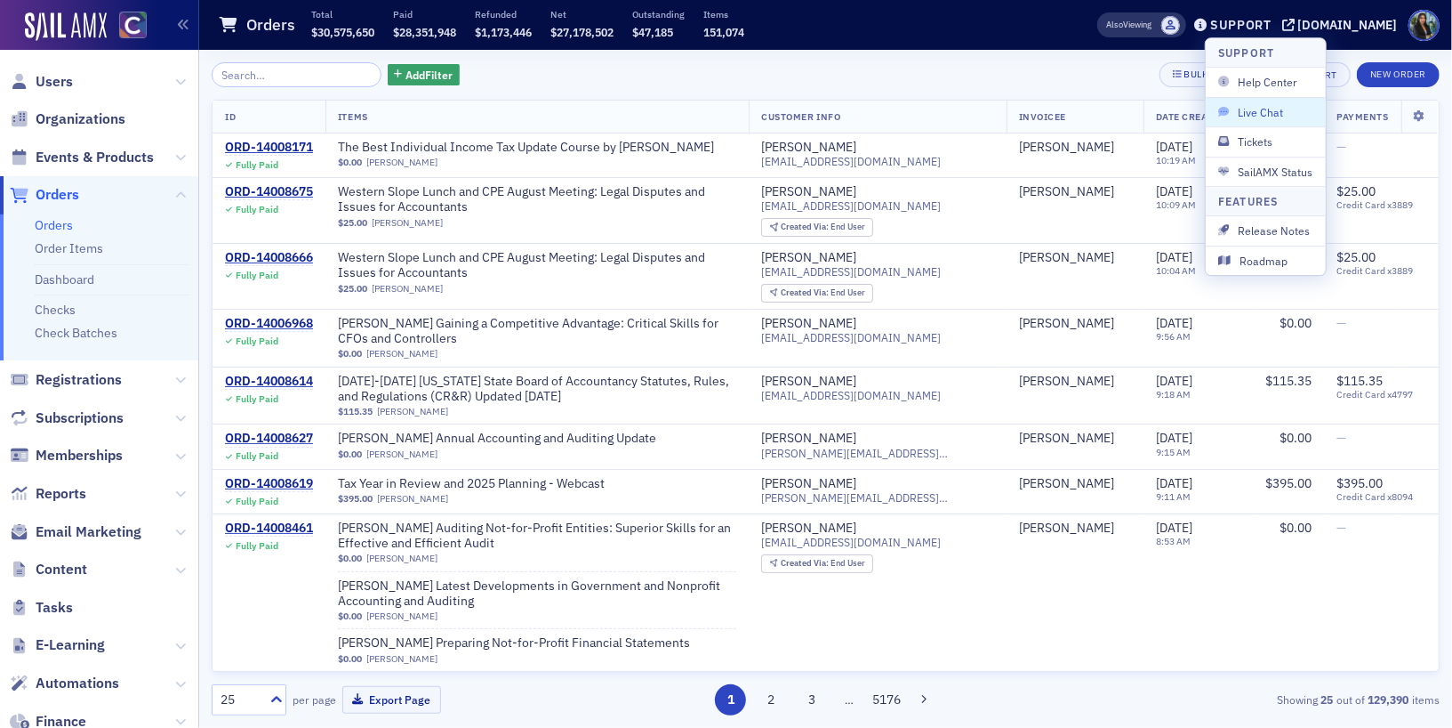
click at [1251, 114] on span "Live Chat" at bounding box center [1266, 112] width 95 height 16
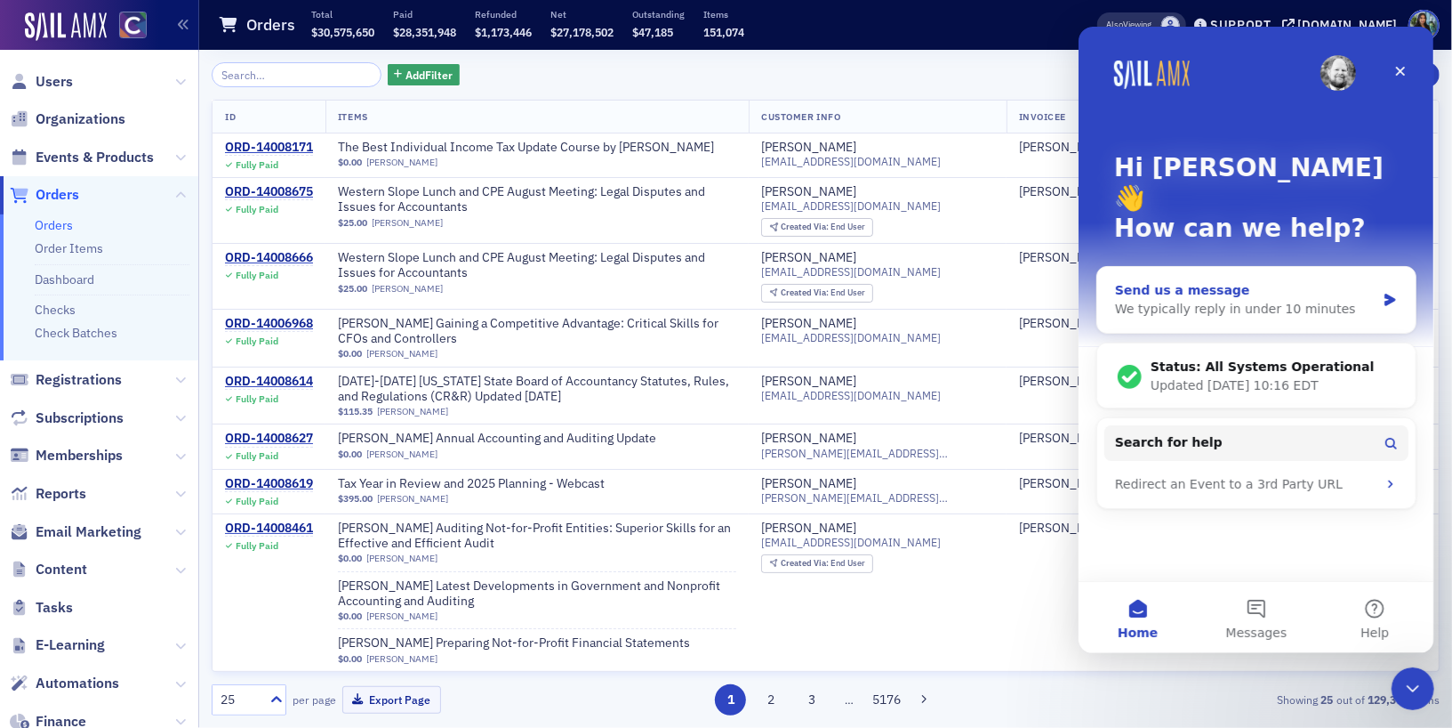
click at [1184, 281] on div "Send us a message" at bounding box center [1244, 290] width 261 height 19
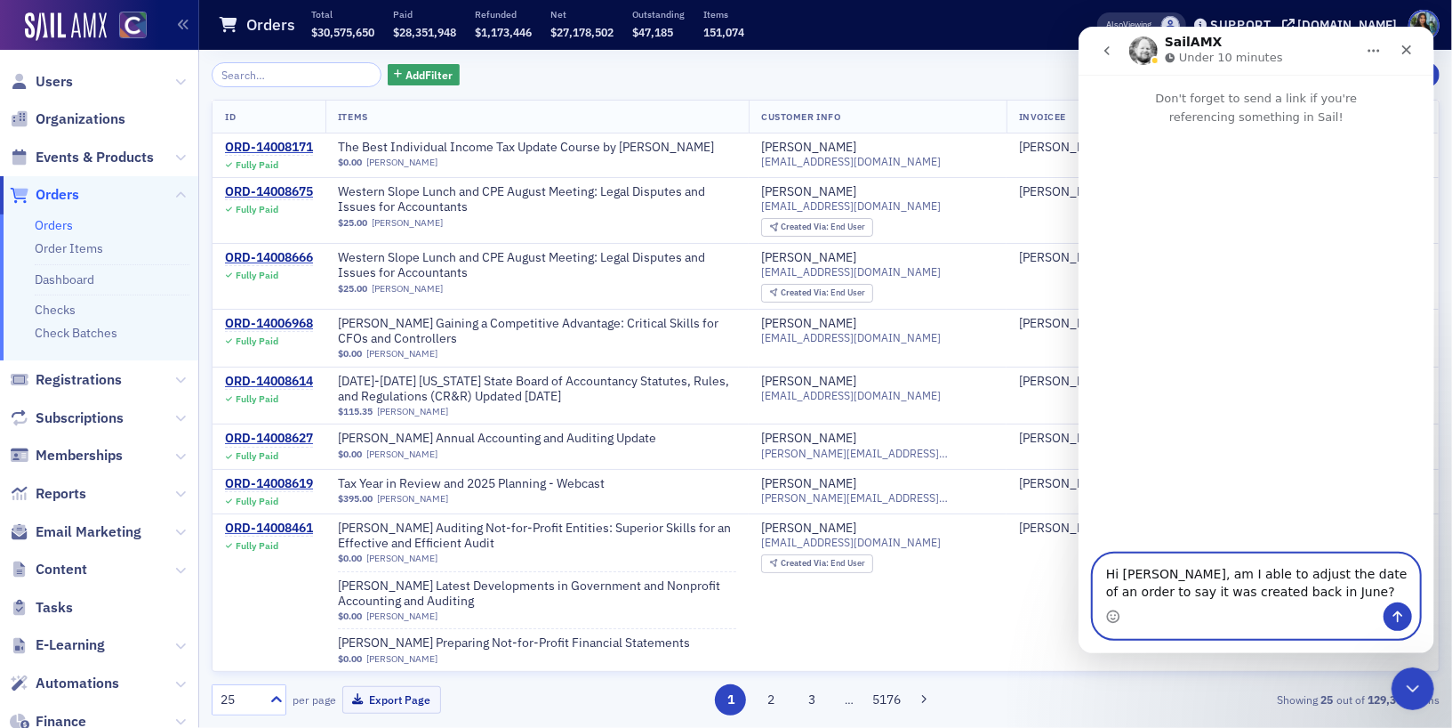
click at [1160, 575] on textarea "Hi [PERSON_NAME], am I able to adjust the date of an order to say it was create…" at bounding box center [1256, 578] width 326 height 48
type textarea "Hi [PERSON_NAME], I hope you are doing well. Am I able to adjust the date of an…"
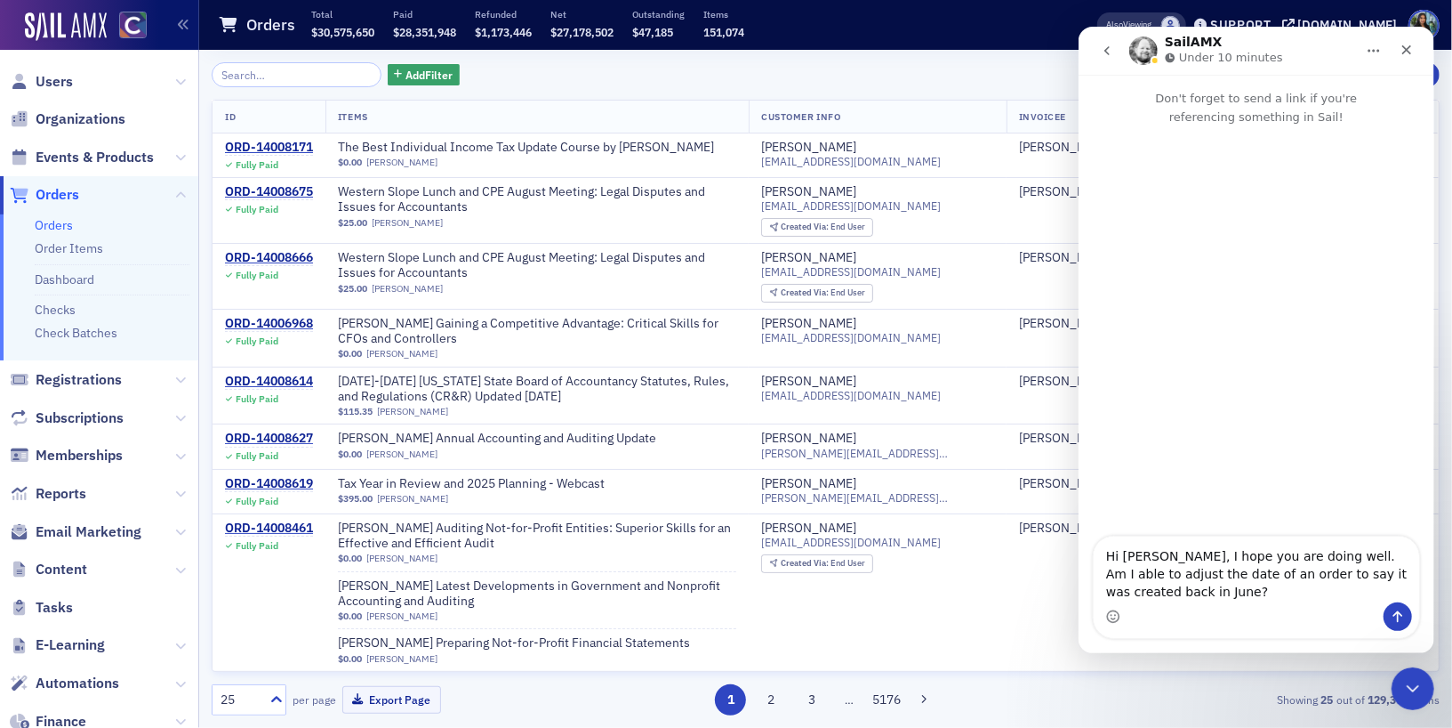
click at [1180, 603] on div "Intercom messenger" at bounding box center [1256, 616] width 326 height 28
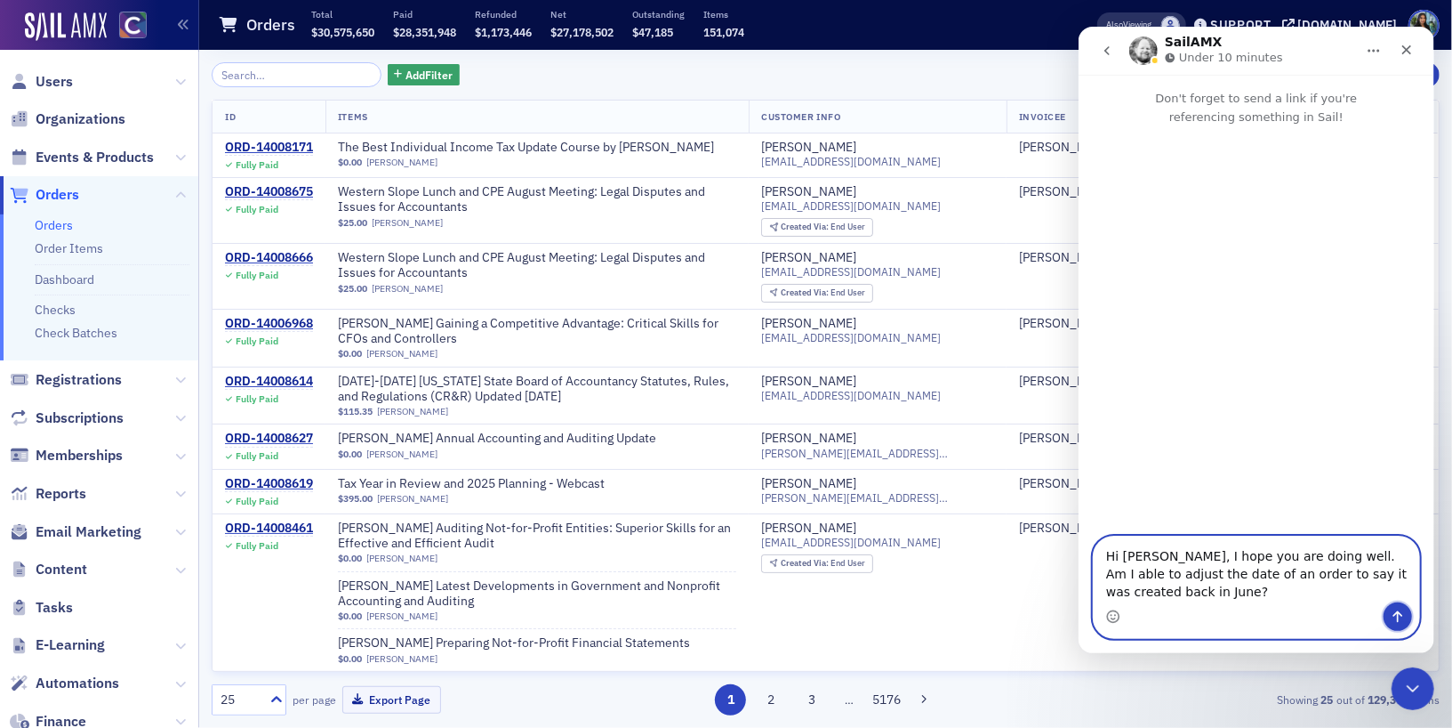
click at [1398, 614] on icon "Send a message…" at bounding box center [1398, 617] width 10 height 12
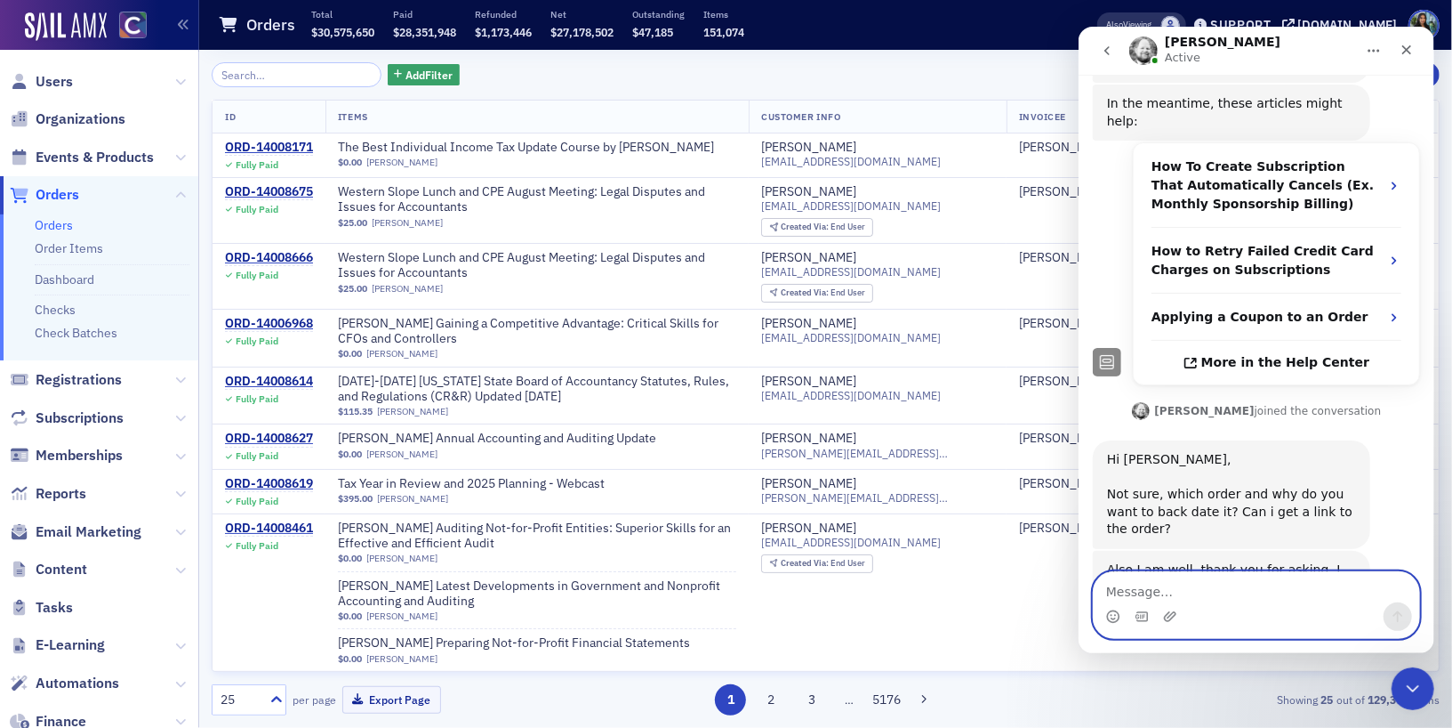
scroll to position [305, 0]
click at [1118, 598] on textarea "Message…" at bounding box center [1256, 587] width 326 height 30
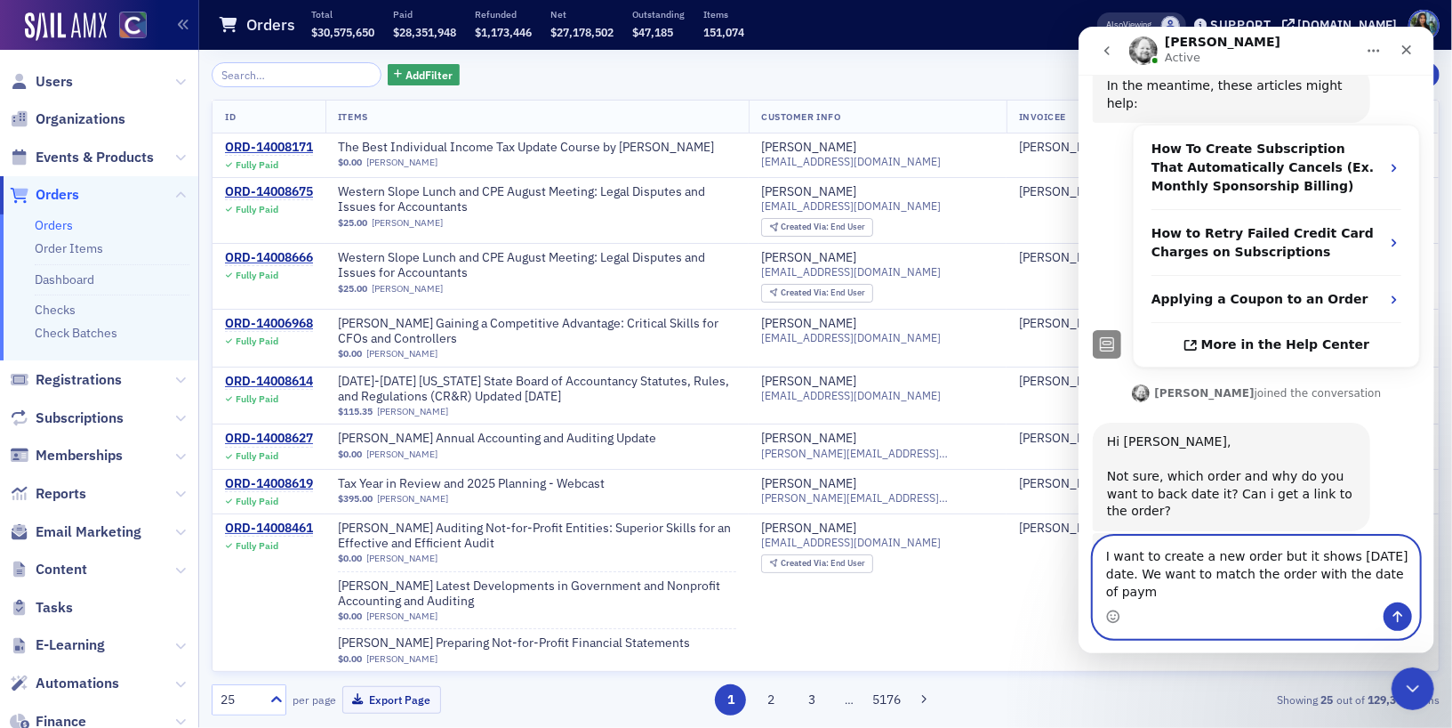
scroll to position [341, 0]
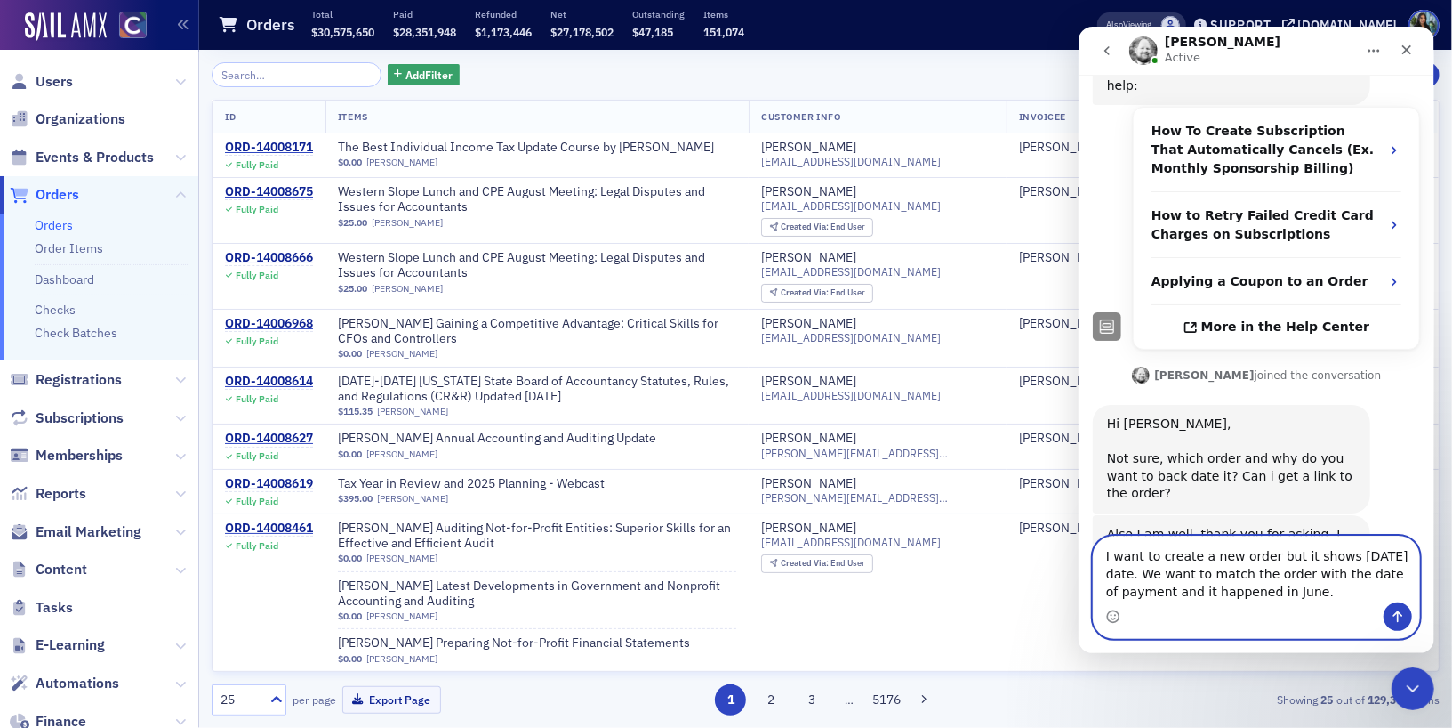
type textarea "I want to create a new order but it shows [DATE] date. We want to match the ord…"
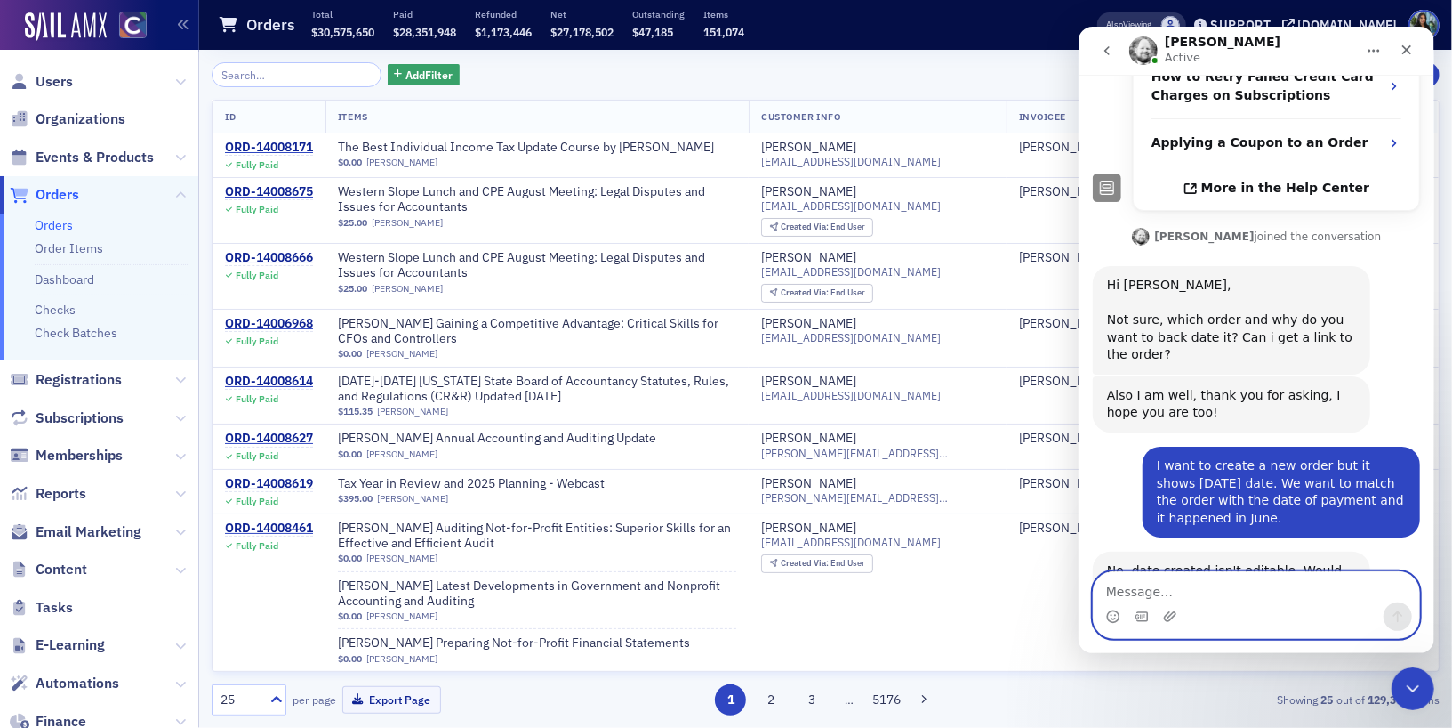
scroll to position [570, 0]
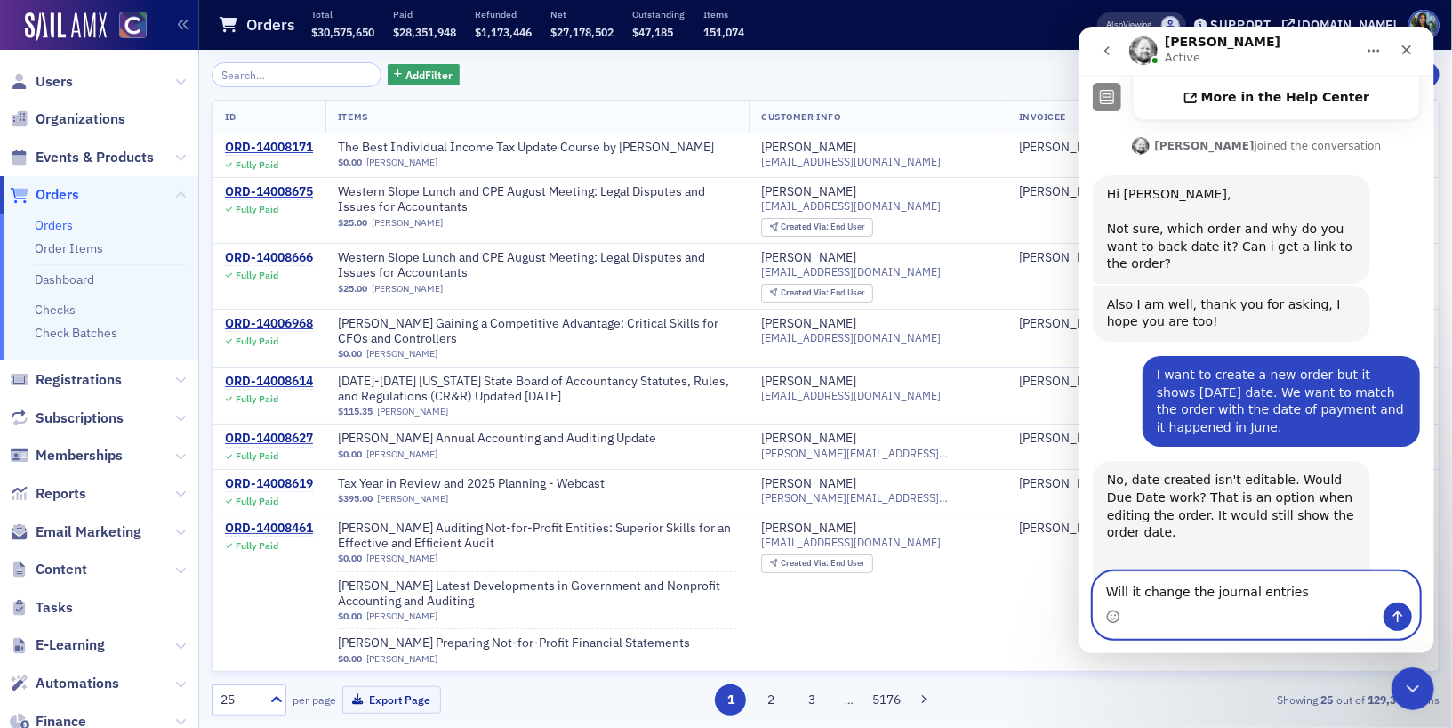
type textarea "Will it change the journal entries?"
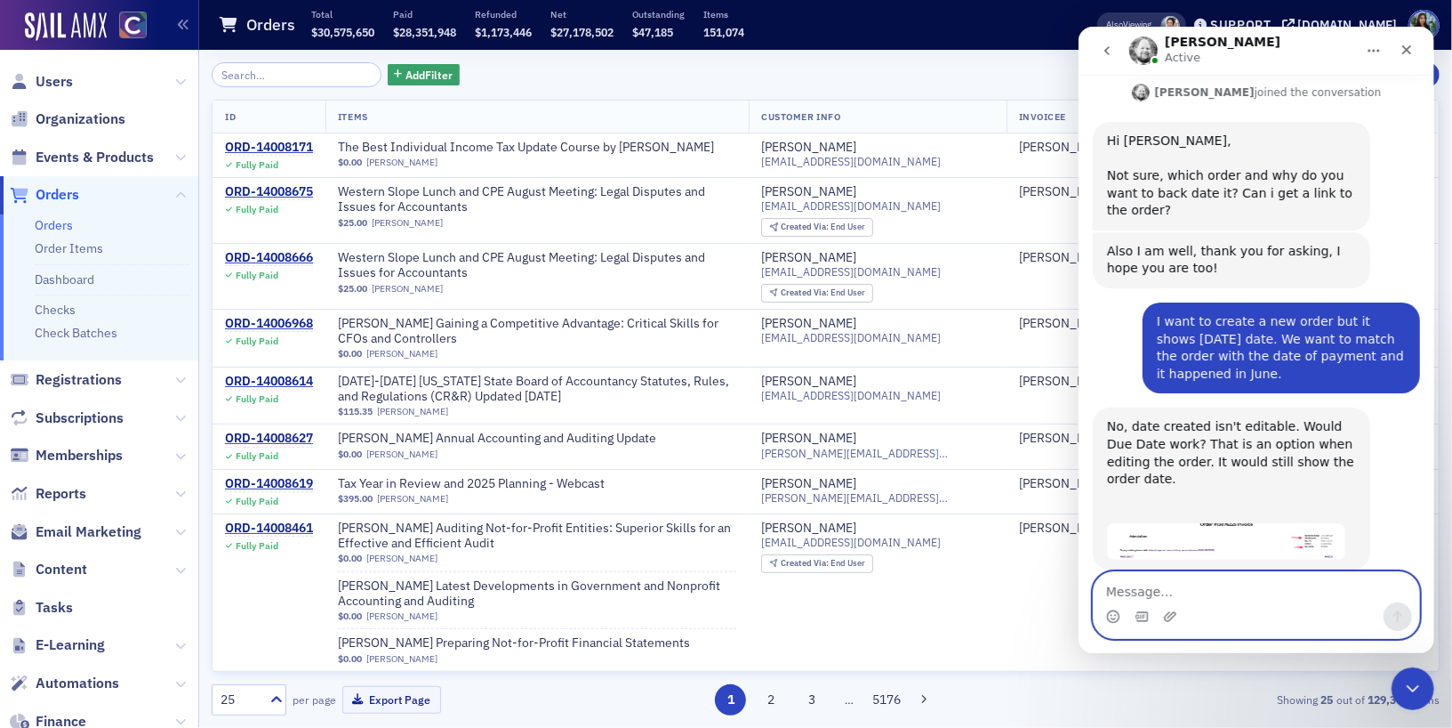
scroll to position [676, 0]
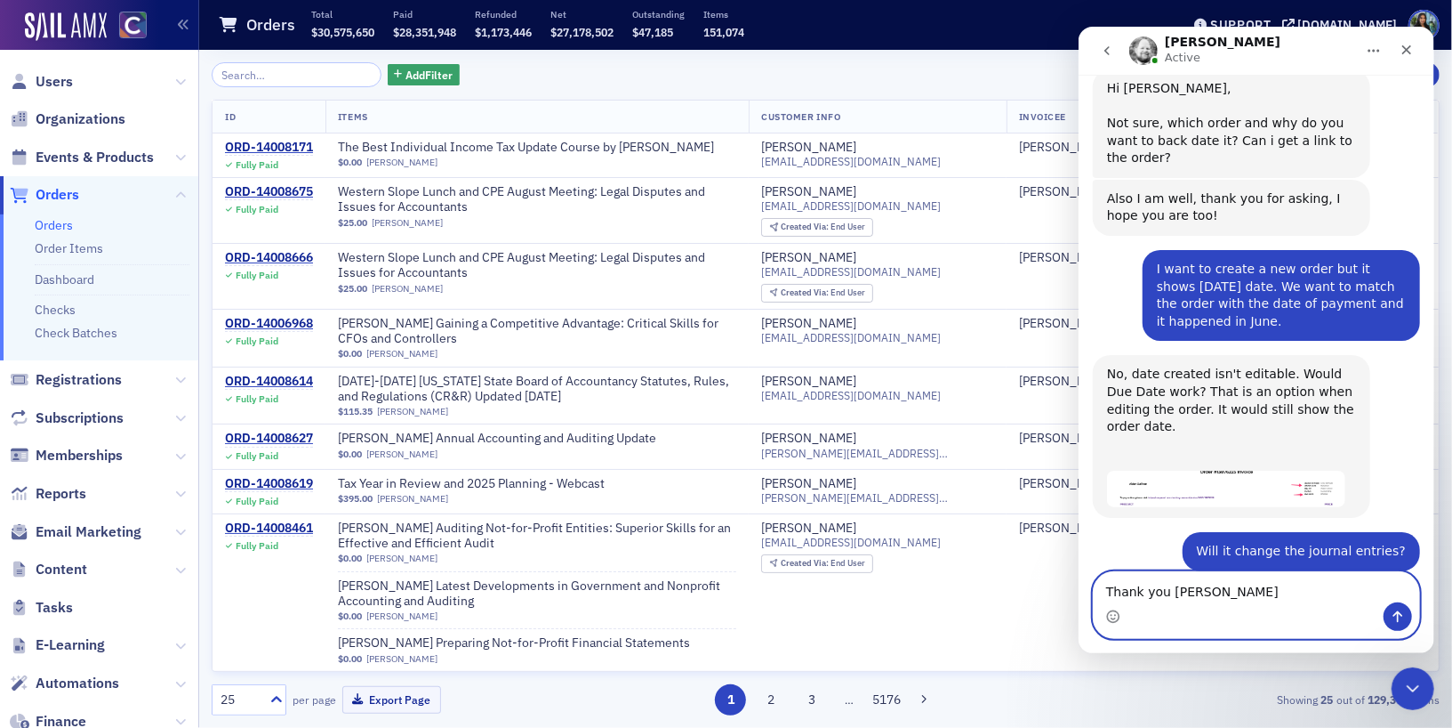
type textarea "Thank you [PERSON_NAME]!"
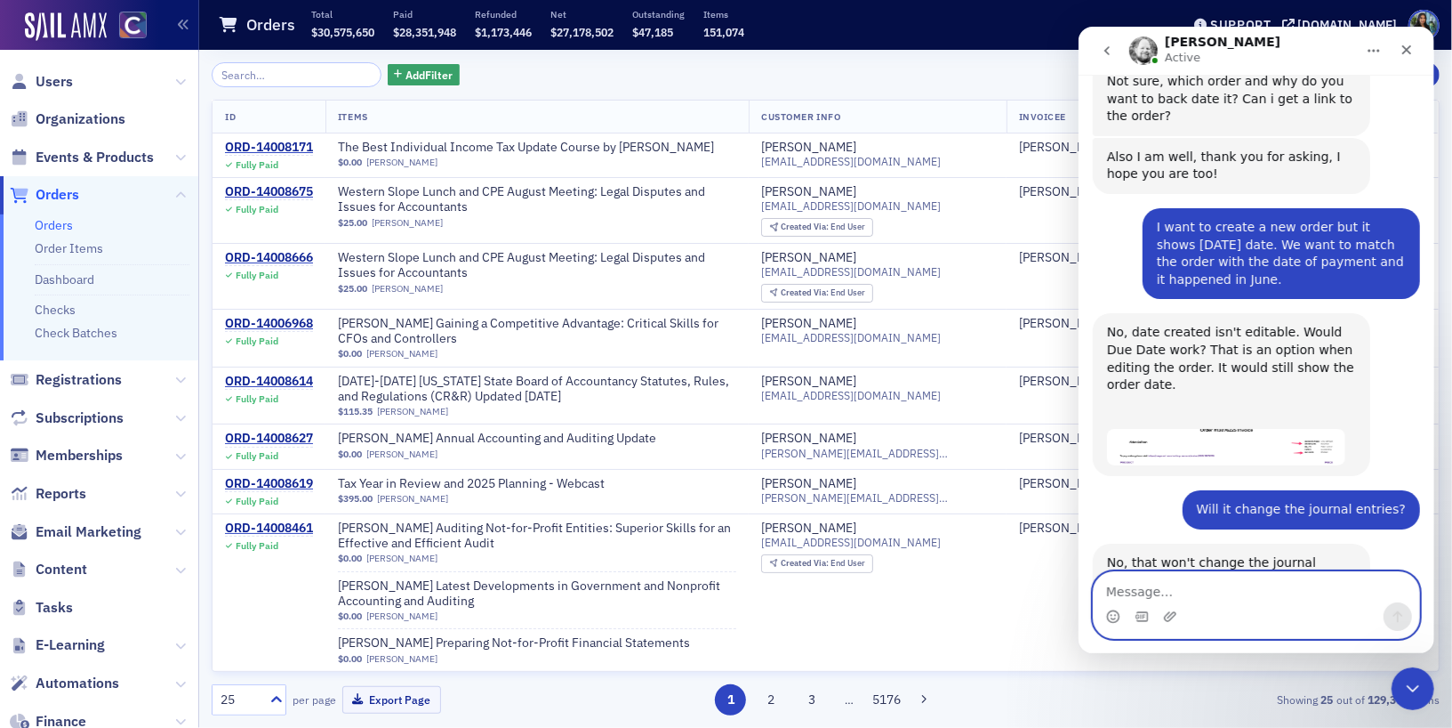
scroll to position [729, 0]
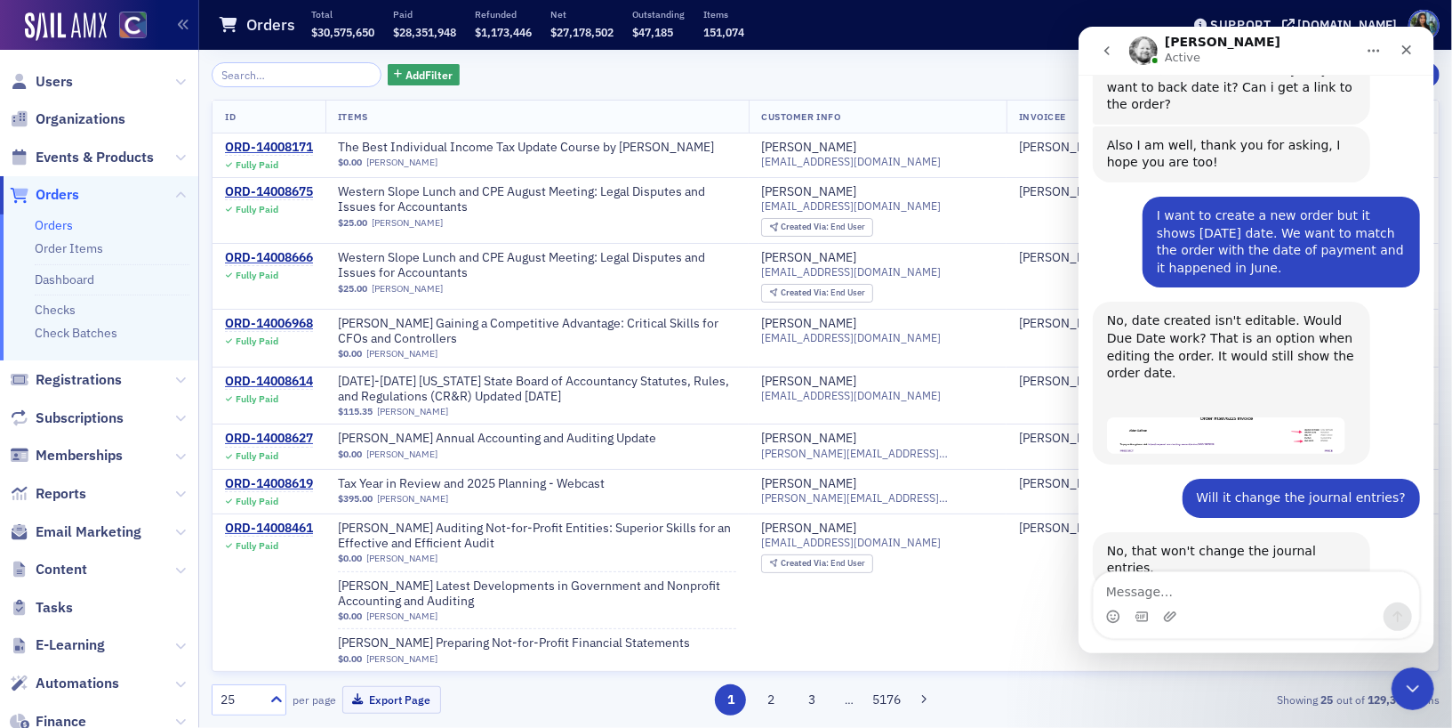
click at [1106, 45] on icon "go back" at bounding box center [1106, 51] width 14 height 14
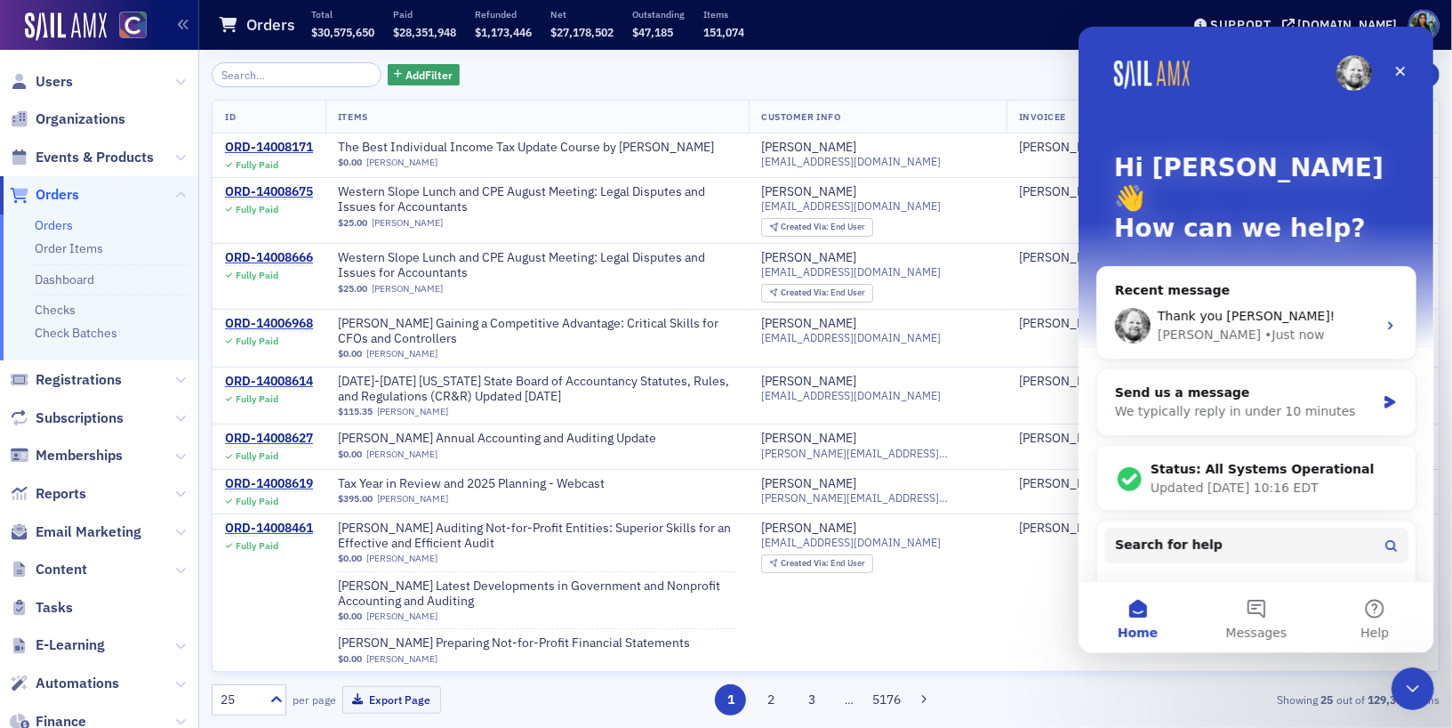
scroll to position [0, 0]
